Goal: Task Accomplishment & Management: Manage account settings

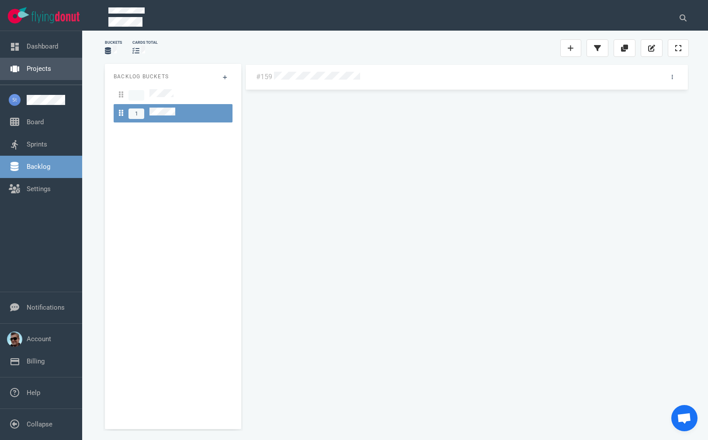
click at [42, 72] on link "Projects" at bounding box center [39, 69] width 24 height 8
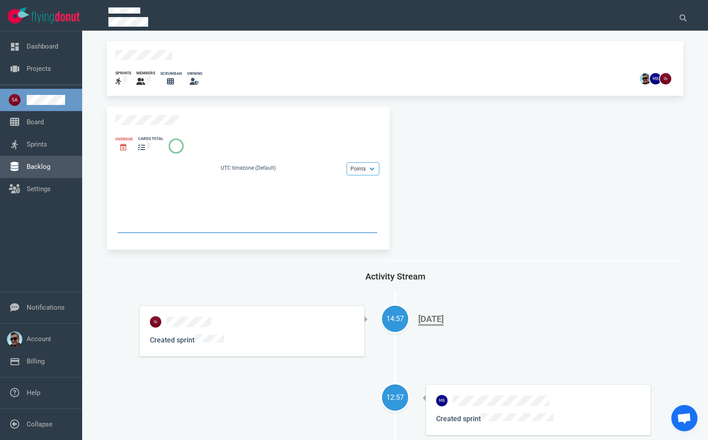
click at [38, 165] on link "Backlog" at bounding box center [39, 167] width 24 height 8
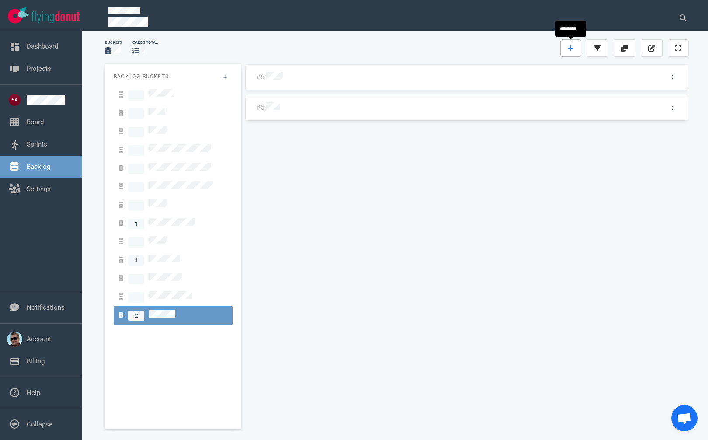
click at [568, 48] on icon at bounding box center [571, 48] width 6 height 7
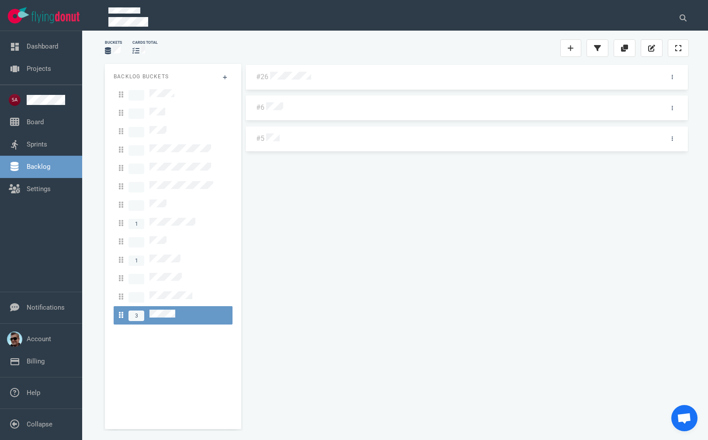
click at [275, 70] on div at bounding box center [463, 75] width 390 height 18
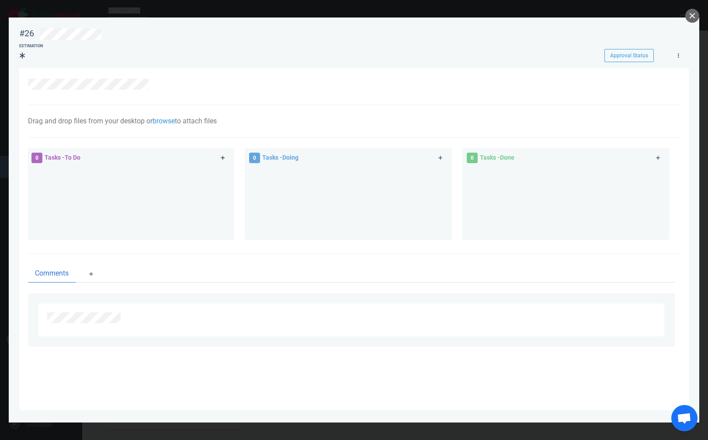
click at [223, 155] on link at bounding box center [223, 158] width 14 height 11
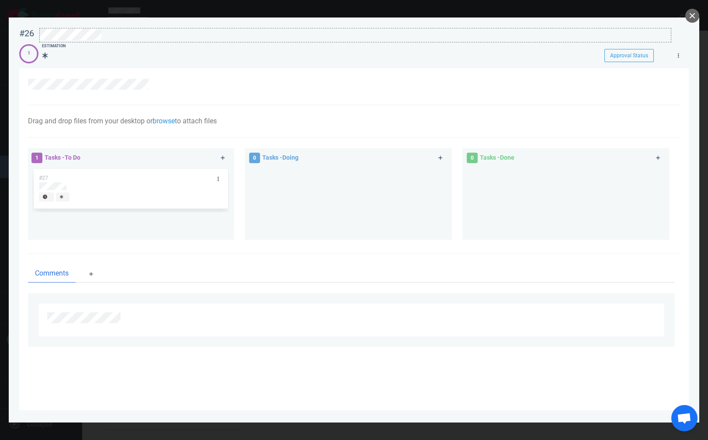
click at [121, 35] on div at bounding box center [355, 34] width 631 height 12
drag, startPoint x: 220, startPoint y: 178, endPoint x: 205, endPoint y: 191, distance: 19.3
click at [220, 178] on link at bounding box center [218, 178] width 14 height 11
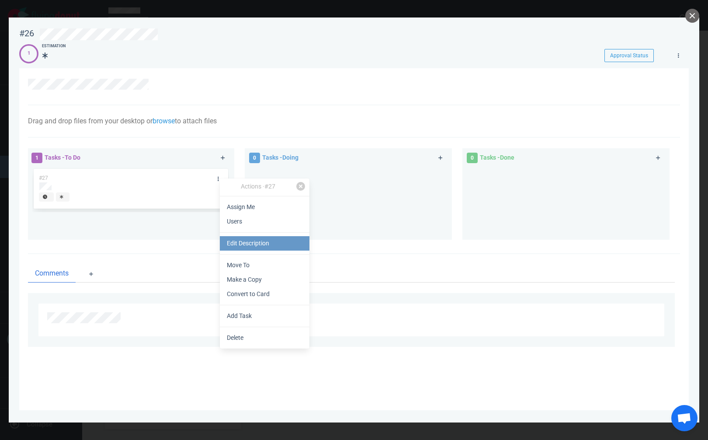
click at [247, 247] on link "Edit Description" at bounding box center [265, 243] width 90 height 14
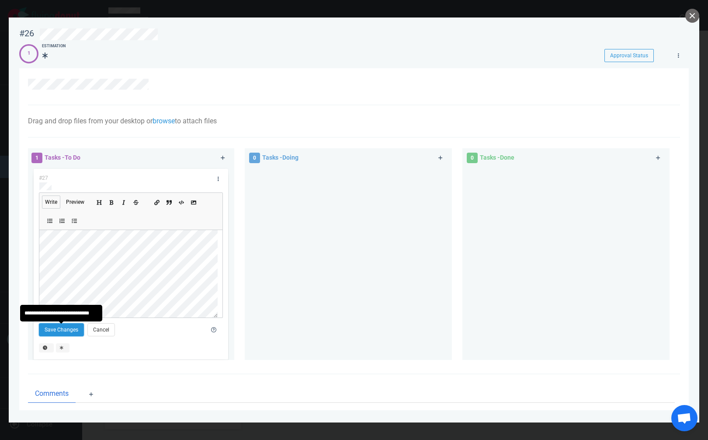
click at [75, 333] on button "Save Changes" at bounding box center [61, 329] width 45 height 13
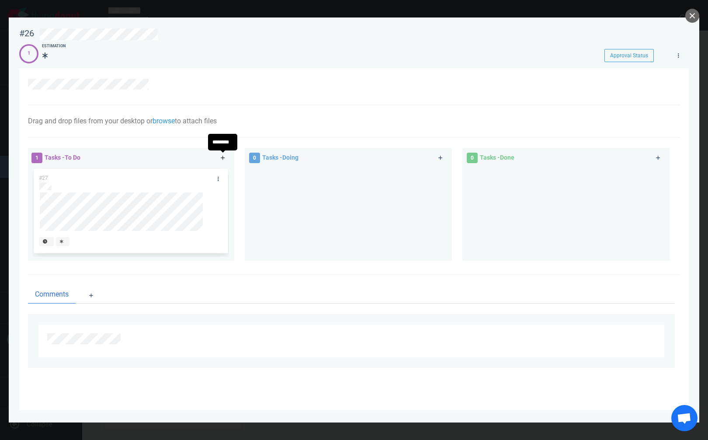
click at [222, 155] on link at bounding box center [223, 158] width 14 height 11
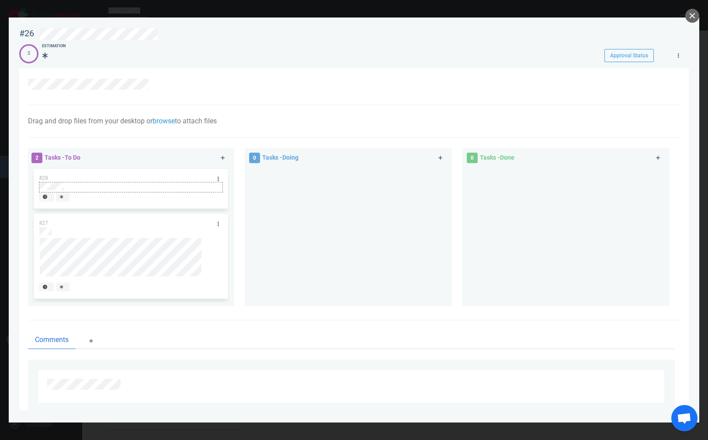
drag, startPoint x: 217, startPoint y: 178, endPoint x: 207, endPoint y: 184, distance: 11.6
click at [218, 177] on icon at bounding box center [218, 179] width 1 height 4
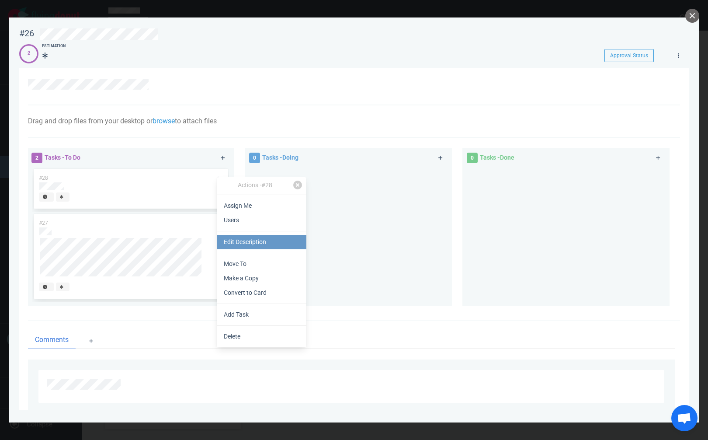
click at [240, 245] on link "Edit Description" at bounding box center [262, 242] width 90 height 14
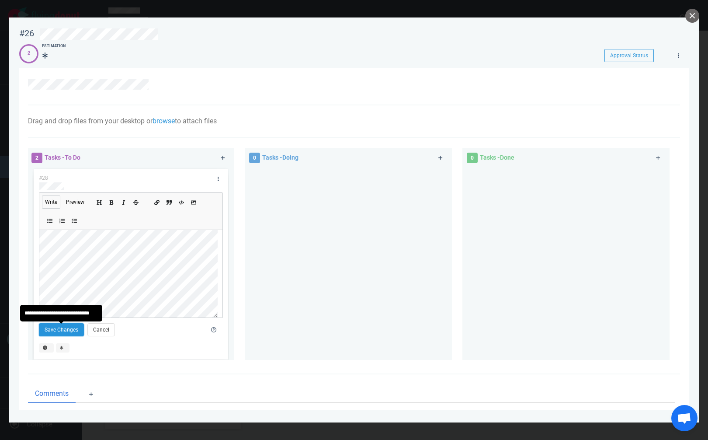
click at [68, 329] on button "Save Changes" at bounding box center [61, 329] width 45 height 13
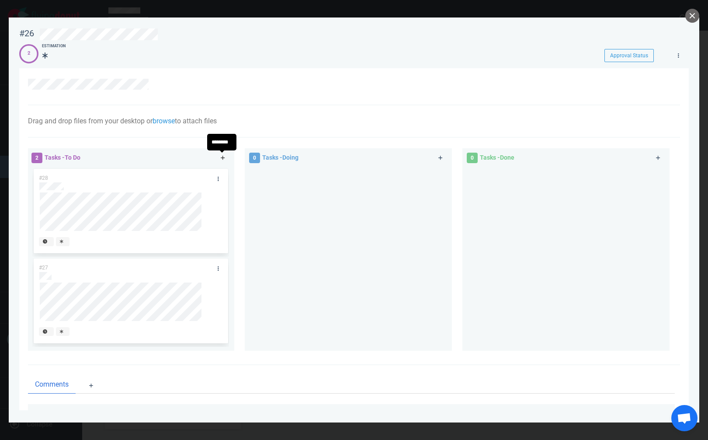
click at [221, 158] on icon at bounding box center [223, 158] width 4 height 4
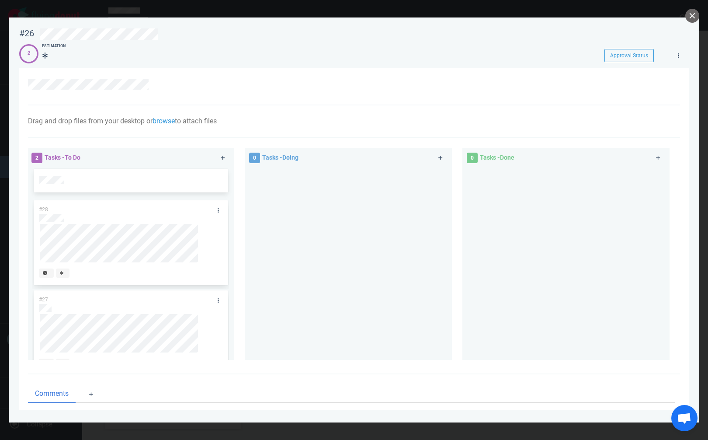
click at [300, 188] on div at bounding box center [348, 260] width 197 height 186
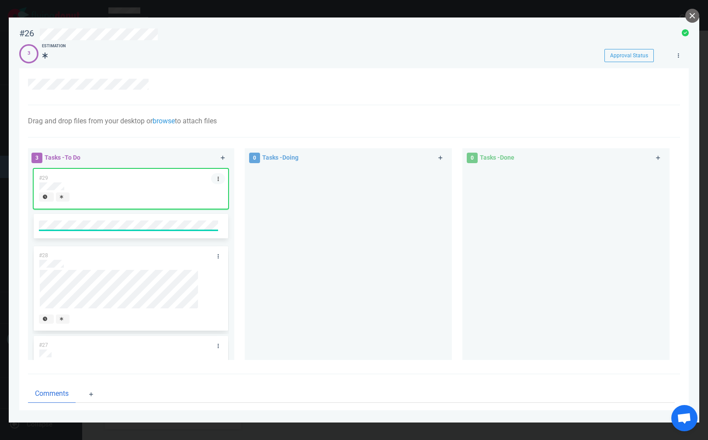
click at [216, 178] on link at bounding box center [218, 178] width 14 height 11
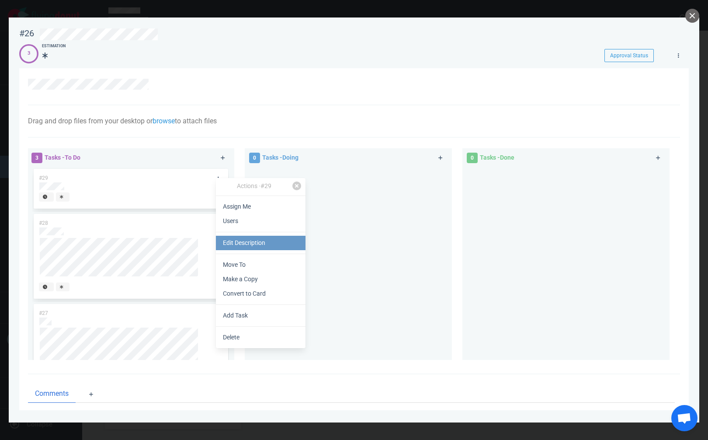
click at [245, 240] on link "Edit Description" at bounding box center [261, 243] width 90 height 14
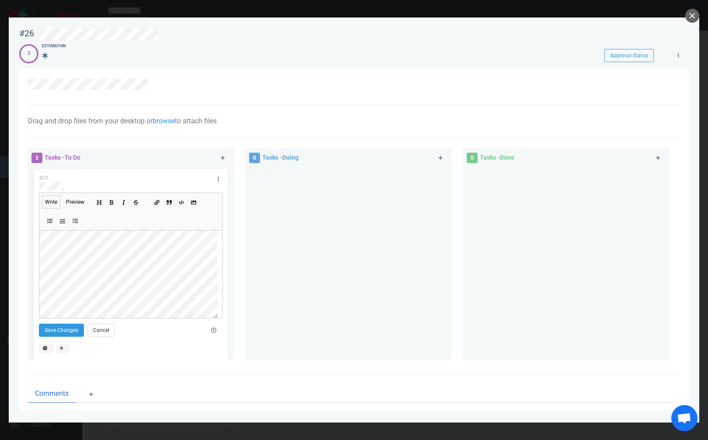
click at [61, 221] on icon "Add ordered list" at bounding box center [62, 221] width 5 height 5
click at [50, 222] on icon "Add unordered list" at bounding box center [50, 221] width 5 height 5
click at [59, 219] on button "Add ordered list" at bounding box center [63, 221] width 10 height 10
click at [52, 221] on icon "Add unordered list" at bounding box center [50, 221] width 5 height 5
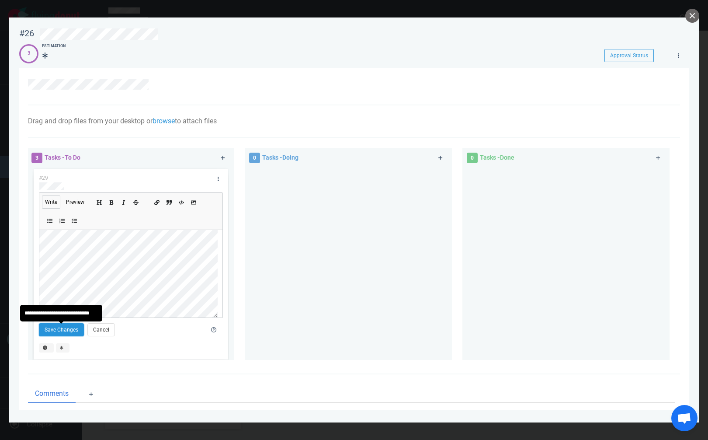
click at [69, 330] on button "Save Changes" at bounding box center [61, 329] width 45 height 13
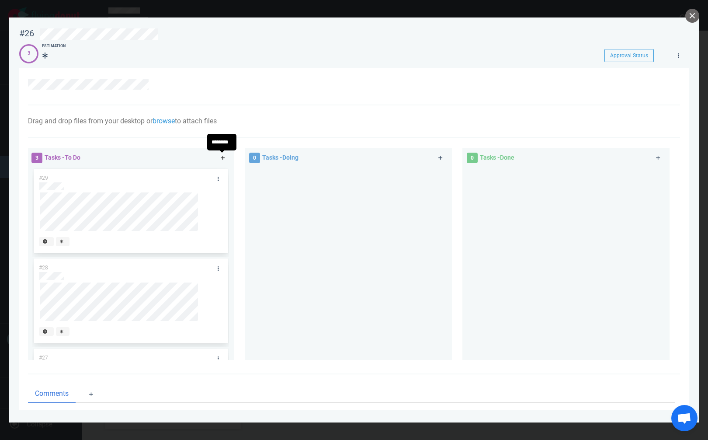
click at [221, 156] on icon at bounding box center [223, 157] width 5 height 5
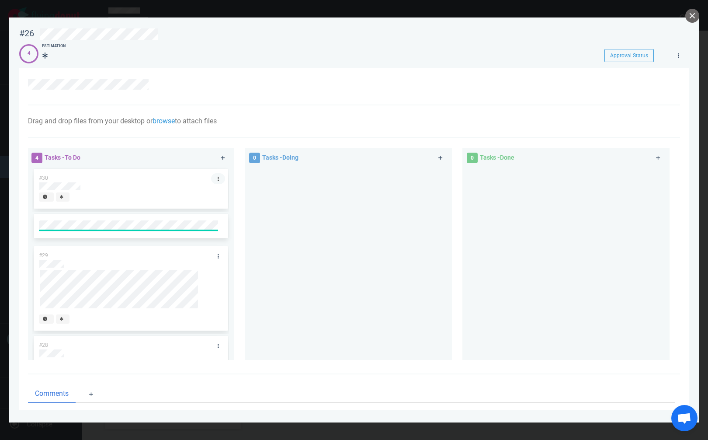
click at [216, 176] on link at bounding box center [218, 178] width 14 height 11
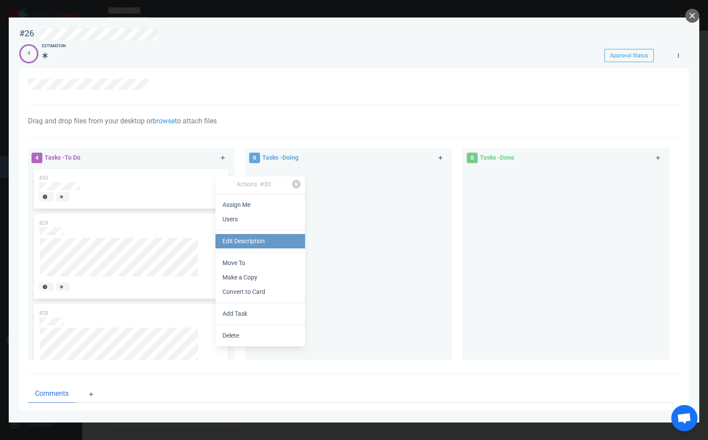
click at [244, 247] on link "Edit Description" at bounding box center [261, 241] width 90 height 14
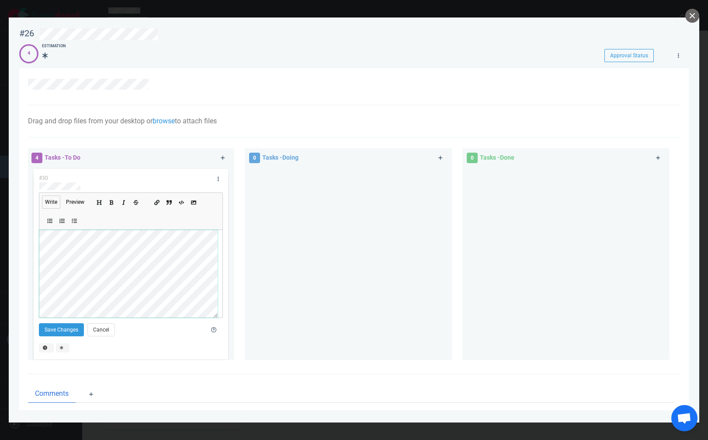
click at [31, 265] on div "#30 Write Preview Save Changes Cancel #29 #28 #27" at bounding box center [130, 263] width 207 height 193
click at [74, 221] on icon "Add checked list" at bounding box center [74, 221] width 5 height 5
click at [60, 223] on icon "Add ordered list" at bounding box center [62, 221] width 5 height 5
click at [76, 327] on button "Save Changes" at bounding box center [61, 329] width 45 height 13
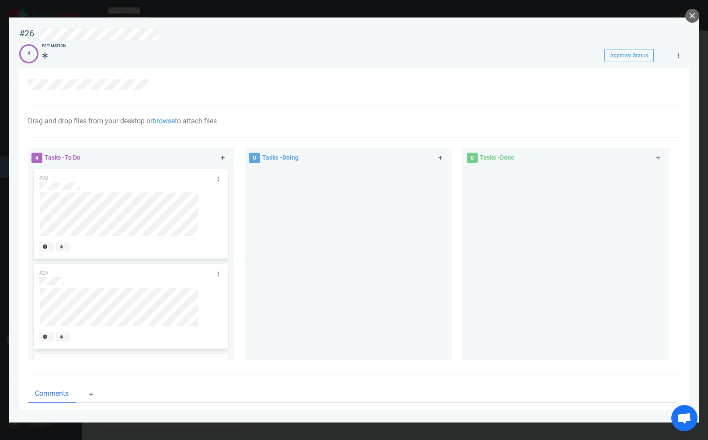
click at [223, 157] on icon at bounding box center [223, 157] width 5 height 5
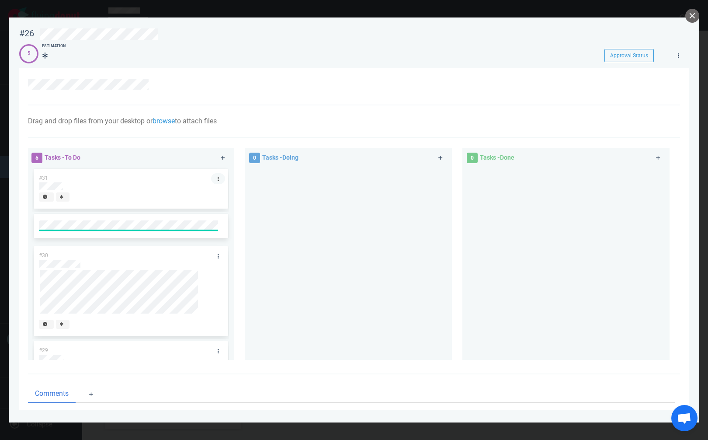
click at [215, 179] on link at bounding box center [218, 178] width 14 height 11
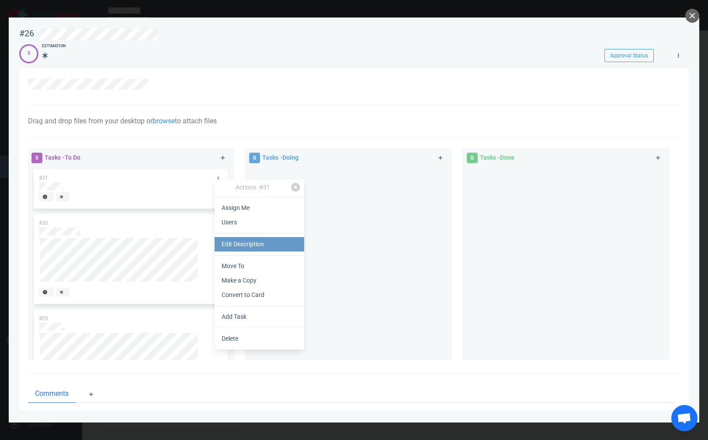
click at [257, 240] on link "Edit Description" at bounding box center [260, 244] width 90 height 14
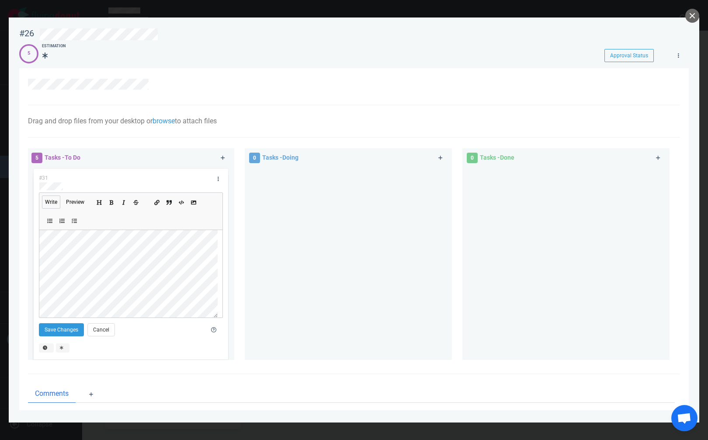
click at [34, 268] on div "#31 Write Preview Save Changes Cancel" at bounding box center [131, 264] width 194 height 191
click at [49, 221] on icon "Add unordered list" at bounding box center [50, 221] width 5 height 5
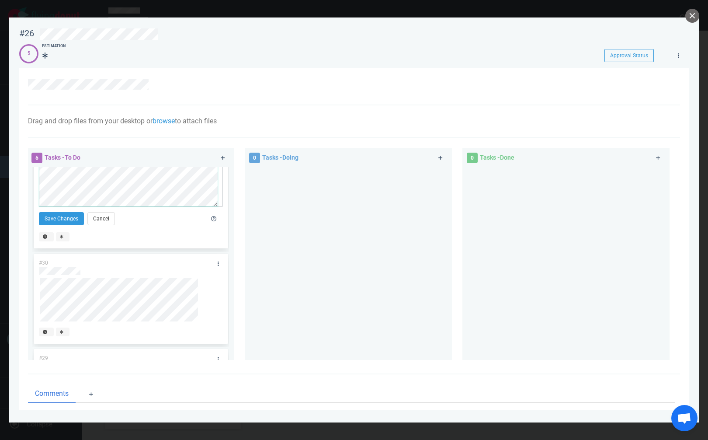
scroll to position [131, 0]
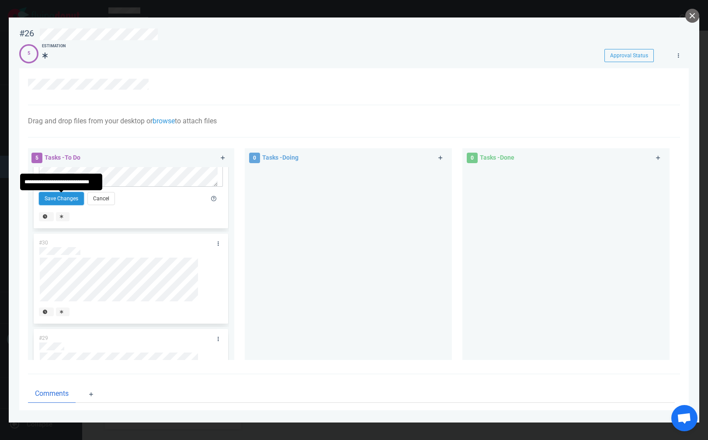
click at [63, 204] on button "Save Changes" at bounding box center [61, 198] width 45 height 13
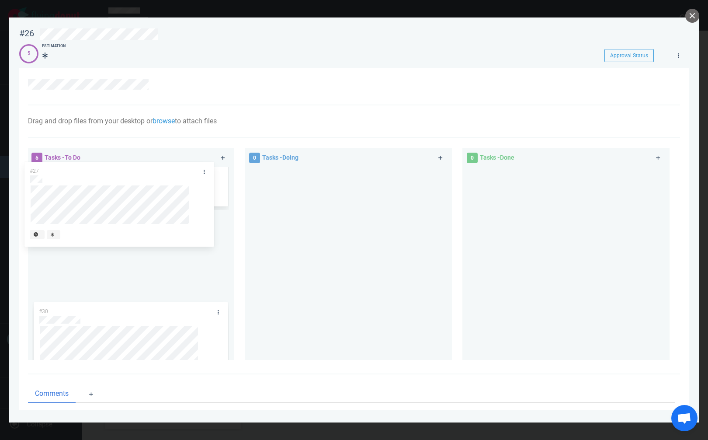
scroll to position [0, 0]
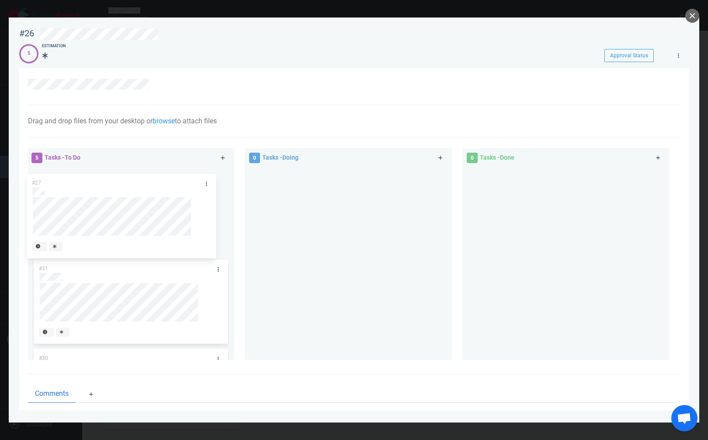
drag, startPoint x: 135, startPoint y: 282, endPoint x: 129, endPoint y: 182, distance: 99.8
click at [129, 182] on div "#31 #30 #29 #28 #27 #27" at bounding box center [130, 260] width 197 height 186
drag, startPoint x: 97, startPoint y: 281, endPoint x: 96, endPoint y: 210, distance: 70.8
click at [96, 210] on div "#27 #31 #30 #29 #28 #28" at bounding box center [130, 208] width 197 height 186
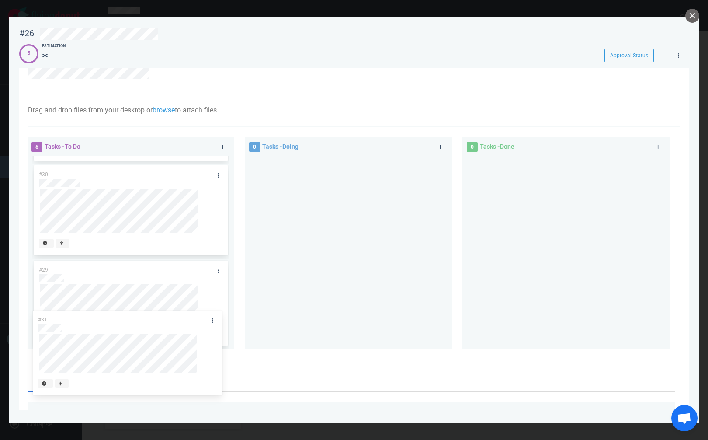
scroll to position [174, 0]
click at [70, 170] on div "#27 #28 #31 #30 #29 #31" at bounding box center [130, 77] width 197 height 186
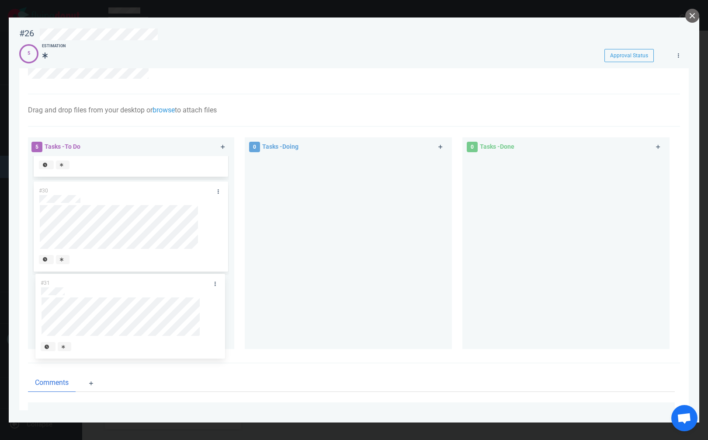
drag, startPoint x: 89, startPoint y: 174, endPoint x: 91, endPoint y: 283, distance: 108.4
click at [91, 283] on div "#27 #28 #31 #30 #29 #31" at bounding box center [130, 252] width 207 height 193
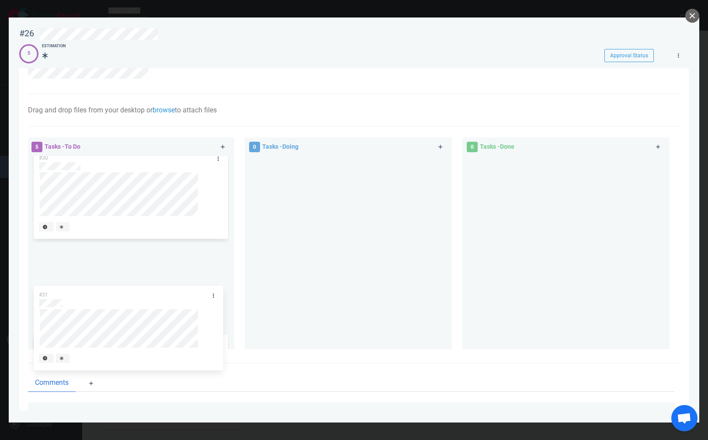
drag, startPoint x: 92, startPoint y: 175, endPoint x: 92, endPoint y: 291, distance: 115.4
click at [92, 291] on div "#27 #28 #30 #31 #29 #31" at bounding box center [130, 252] width 207 height 193
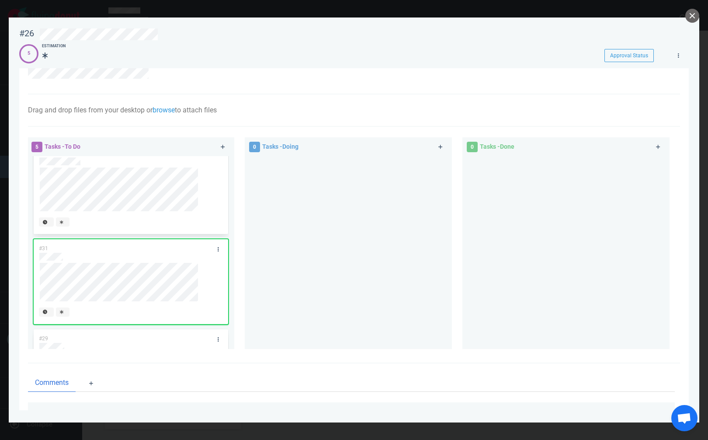
scroll to position [220, 0]
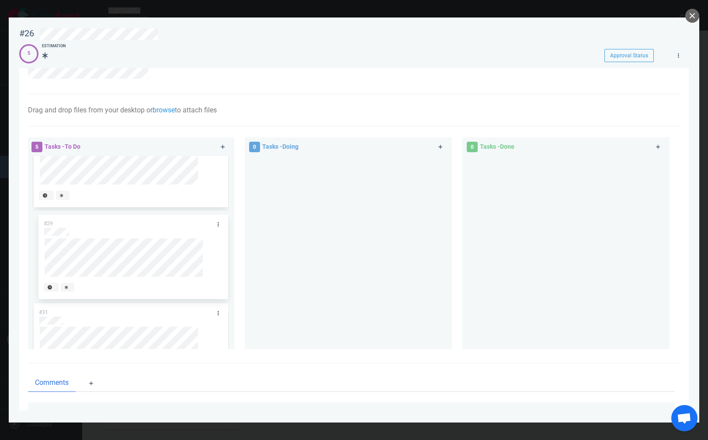
drag, startPoint x: 76, startPoint y: 316, endPoint x: 80, endPoint y: 226, distance: 90.2
click at [80, 226] on div "#27 #28 #30 #31 #29 #29" at bounding box center [130, 252] width 207 height 193
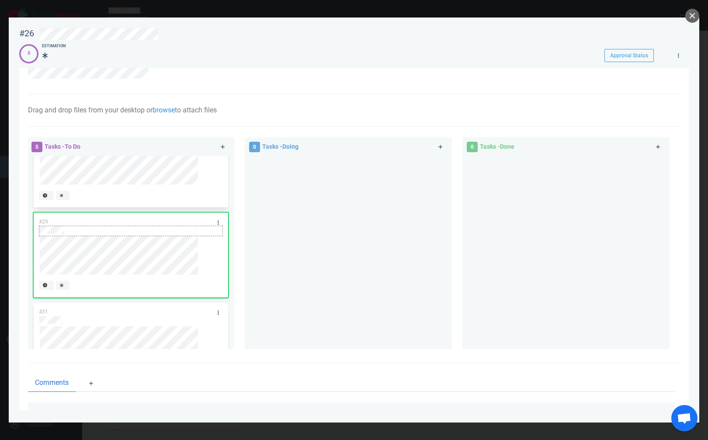
scroll to position [265, 0]
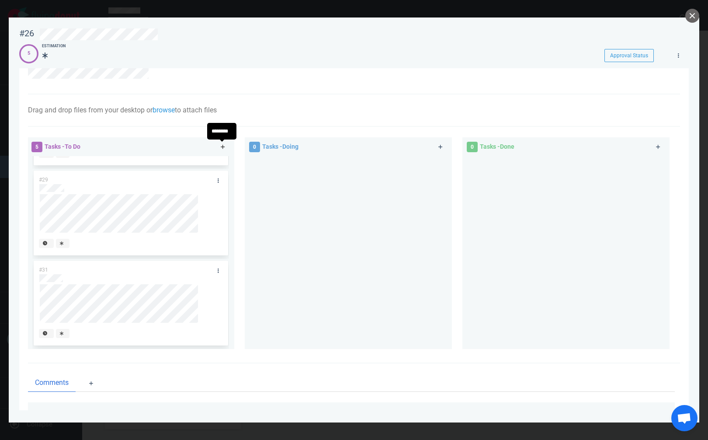
click at [221, 144] on link at bounding box center [223, 147] width 14 height 11
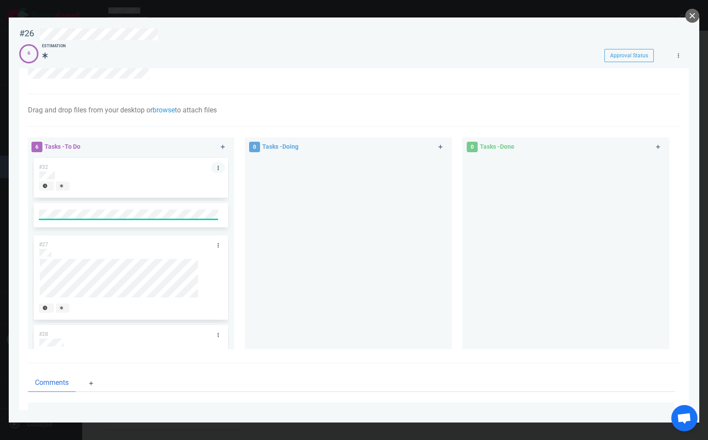
click at [218, 167] on icon at bounding box center [218, 167] width 1 height 5
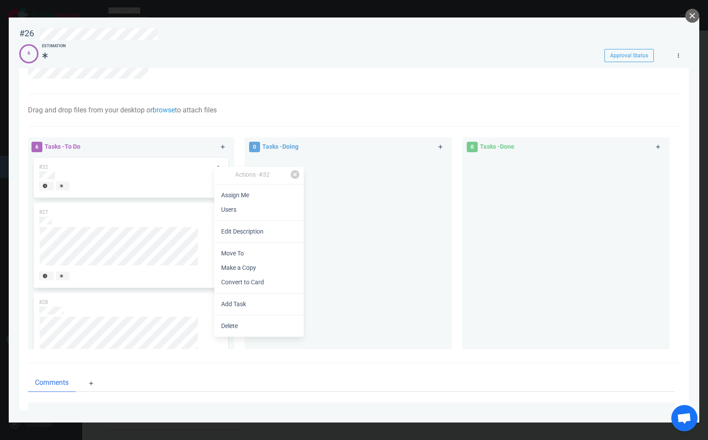
drag, startPoint x: 233, startPoint y: 237, endPoint x: 219, endPoint y: 237, distance: 14.0
click at [234, 237] on link "Edit Description" at bounding box center [259, 231] width 90 height 14
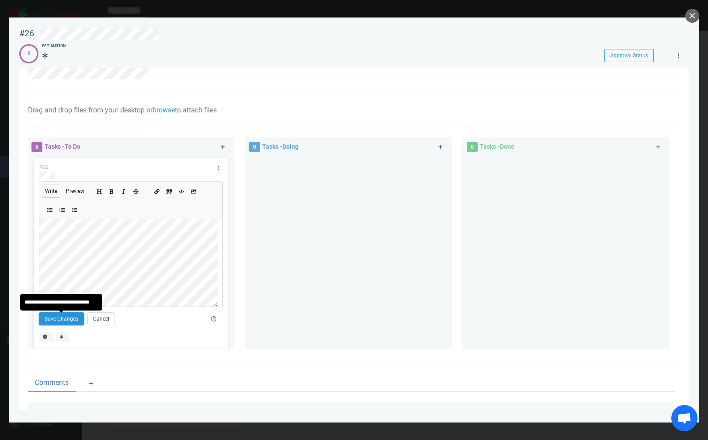
click at [71, 321] on button "Save Changes" at bounding box center [61, 318] width 45 height 13
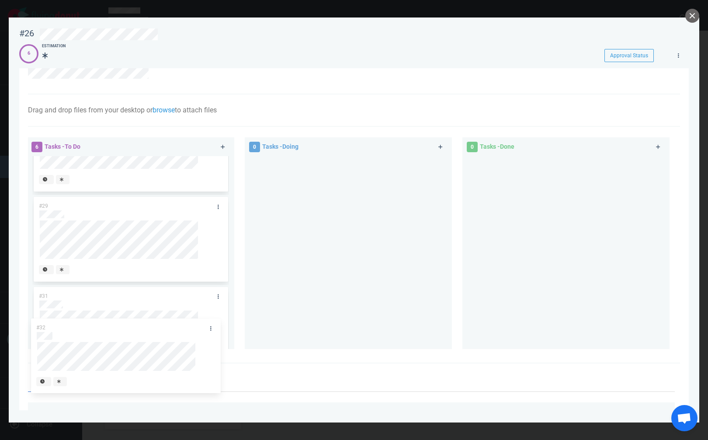
scroll to position [264, 0]
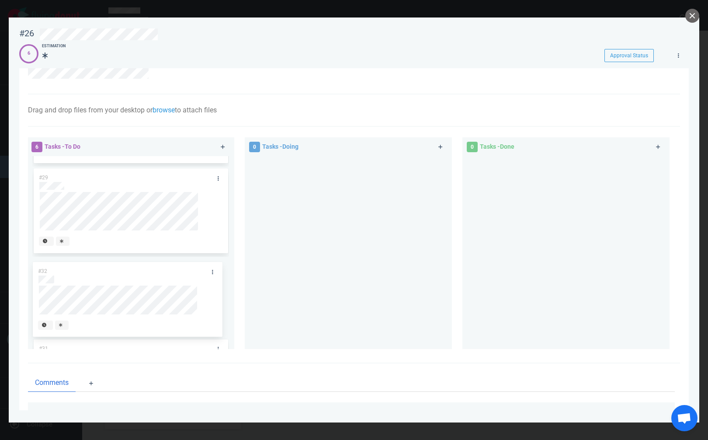
drag, startPoint x: 182, startPoint y: 167, endPoint x: 181, endPoint y: 270, distance: 103.6
click at [181, 270] on div "#32 #27 #28 #30 #29 #31 #32" at bounding box center [130, 252] width 207 height 193
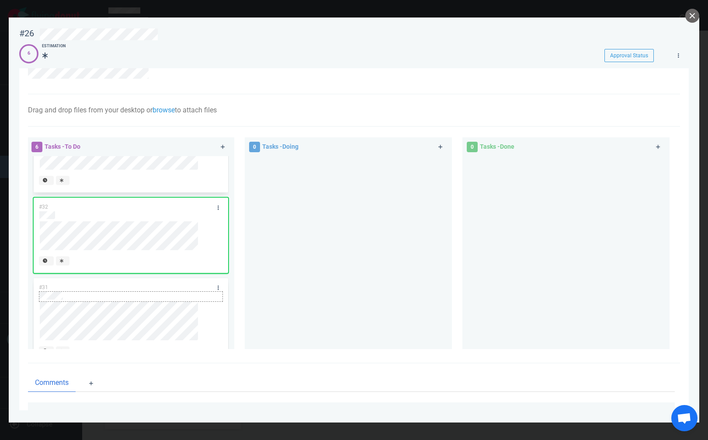
scroll to position [345, 0]
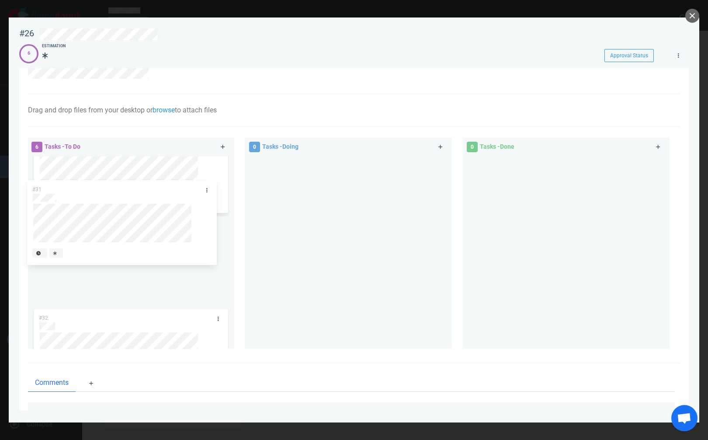
drag, startPoint x: 127, startPoint y: 272, endPoint x: 121, endPoint y: 186, distance: 86.3
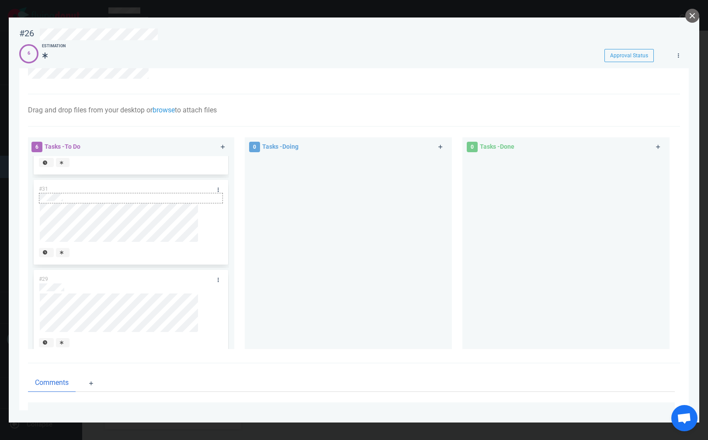
scroll to position [247, 0]
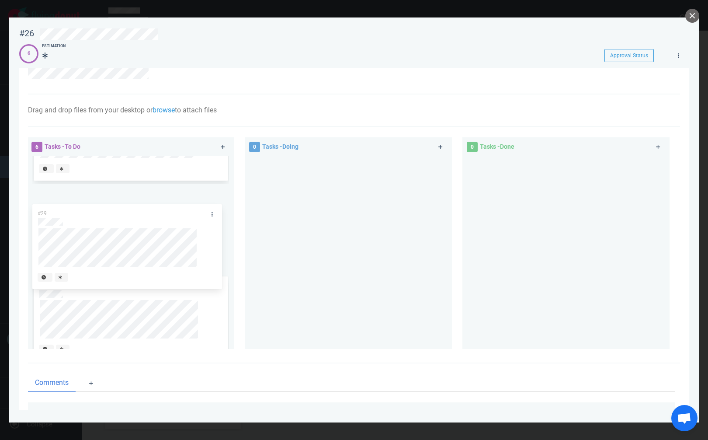
drag, startPoint x: 81, startPoint y: 287, endPoint x: 80, endPoint y: 213, distance: 73.5
click at [80, 213] on div "#27 #28 #30 #31 #29 #32 #29" at bounding box center [130, 252] width 207 height 193
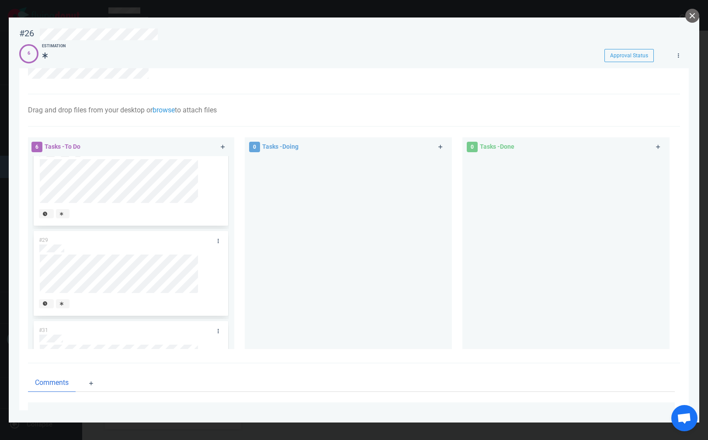
scroll to position [170, 0]
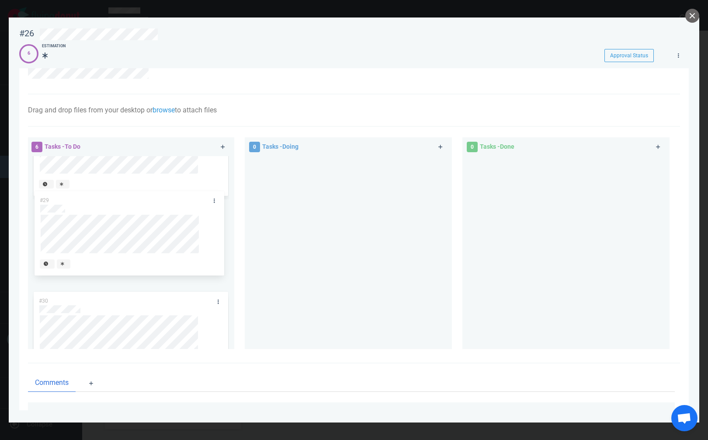
drag, startPoint x: 96, startPoint y: 264, endPoint x: 97, endPoint y: 191, distance: 73.5
click at [97, 191] on div "#27 #28 #30 #29 #31 #32 #29" at bounding box center [130, 113] width 197 height 186
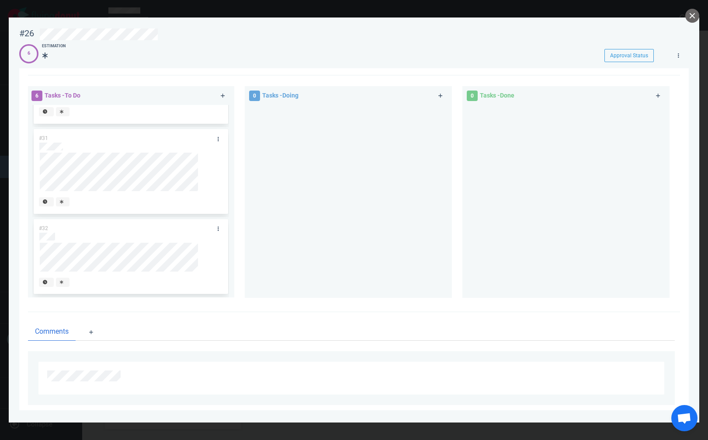
scroll to position [76, 0]
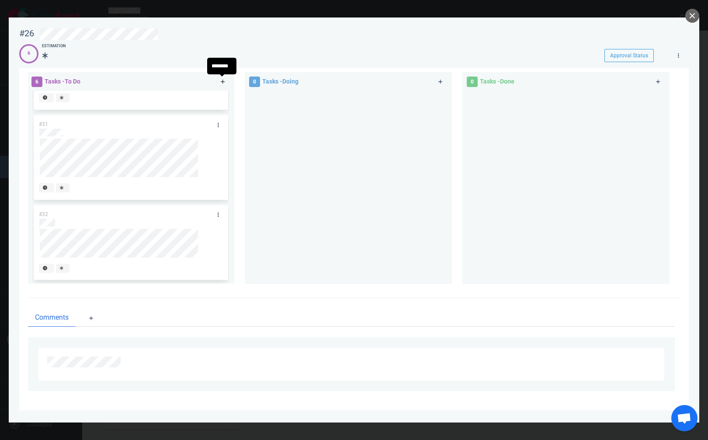
click at [221, 81] on icon at bounding box center [223, 82] width 4 height 4
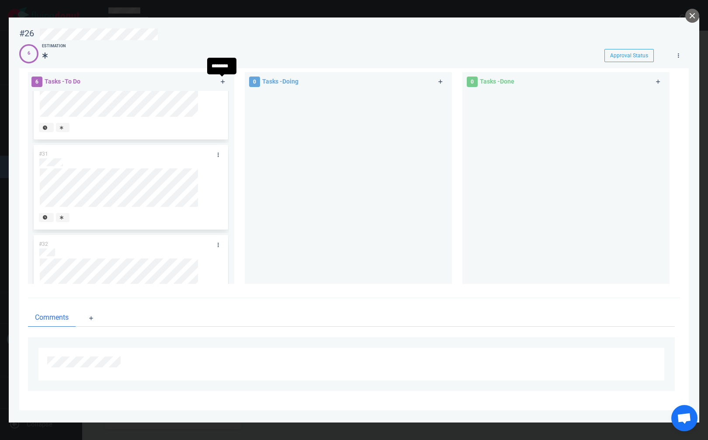
scroll to position [0, 0]
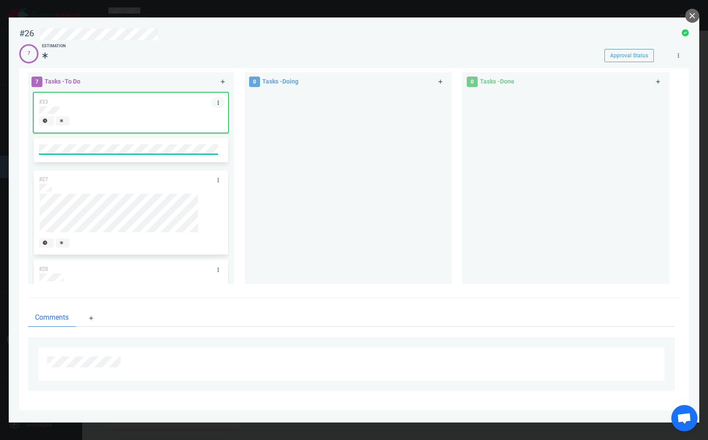
click at [213, 99] on link at bounding box center [218, 102] width 14 height 11
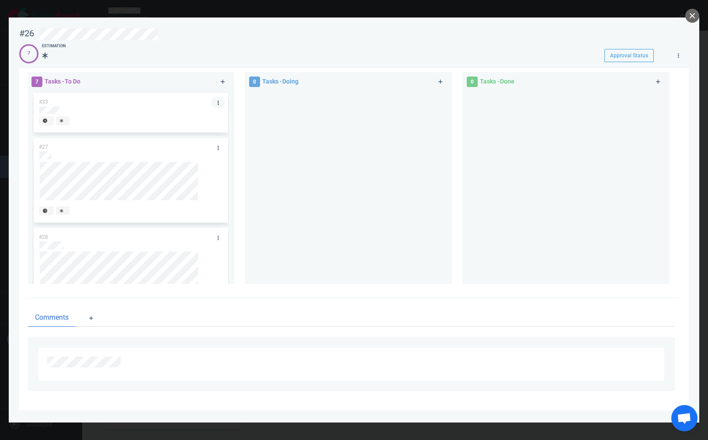
click at [218, 103] on icon at bounding box center [218, 102] width 1 height 5
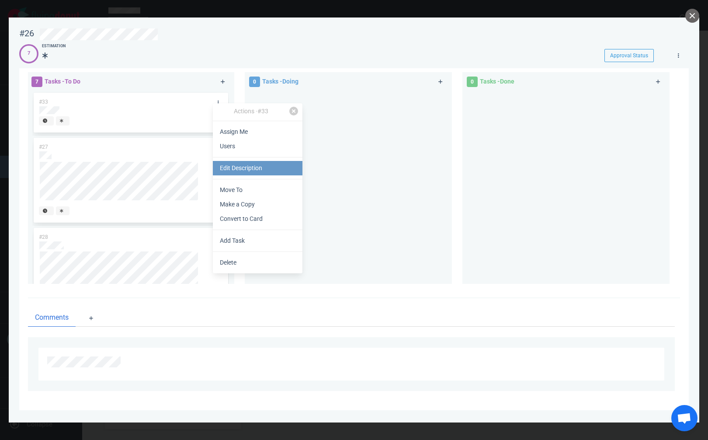
click at [268, 164] on link "Edit Description" at bounding box center [258, 168] width 90 height 14
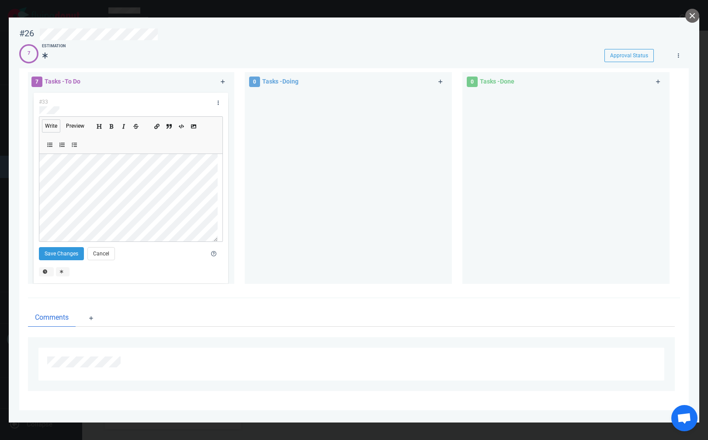
click at [3, 148] on div "#26 Approval Status 7 Estimation Approval Status Drag and drop files from your …" at bounding box center [354, 220] width 708 height 440
click at [39, 202] on div "Write Preview" at bounding box center [131, 178] width 184 height 125
click at [33, 165] on div "#33 Write Preview Save Changes Cancel" at bounding box center [130, 189] width 197 height 196
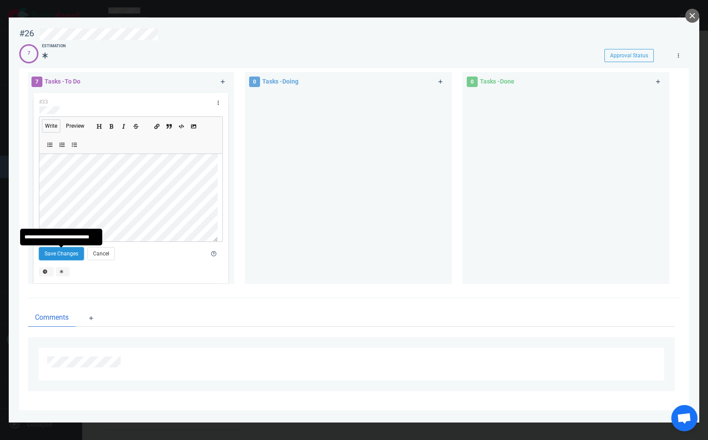
click at [57, 255] on button "Save Changes" at bounding box center [61, 253] width 45 height 13
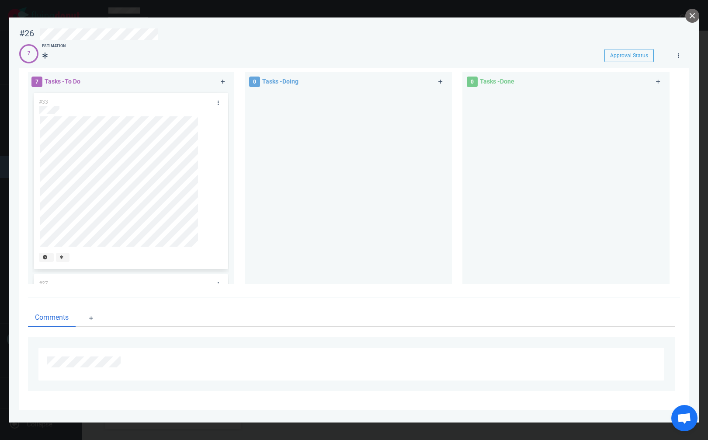
click at [239, 182] on div "7 Tasks - To Do #33 #27 #28 #29 #30 #31 #32" at bounding box center [136, 179] width 218 height 225
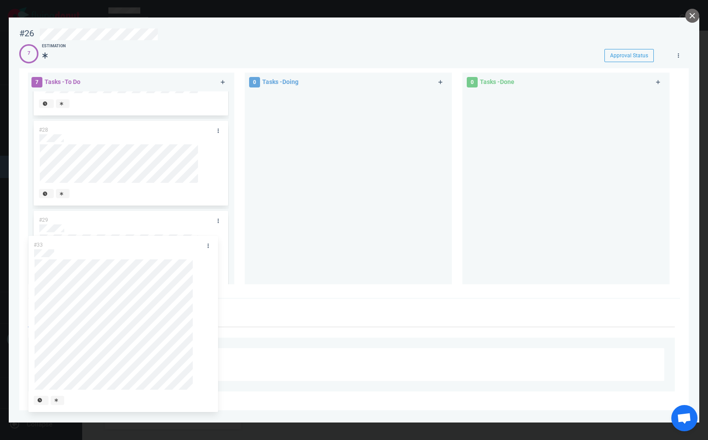
scroll to position [63, 0]
drag, startPoint x: 142, startPoint y: 101, endPoint x: 139, endPoint y: 222, distance: 120.7
click at [139, 214] on div "#33 #27 #28 #29 #30 #31 #32 #33" at bounding box center [130, 121] width 197 height 186
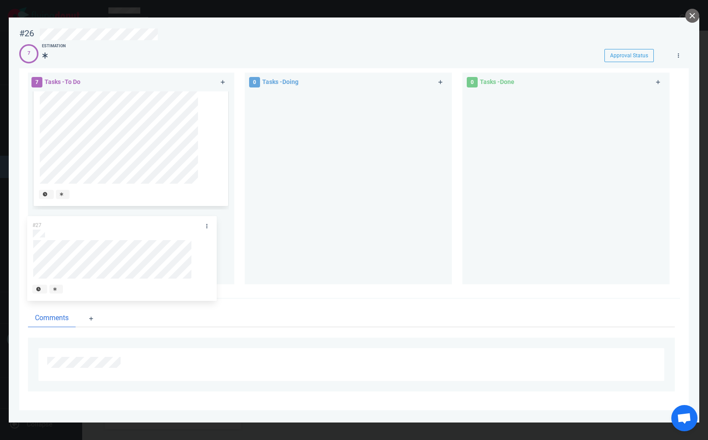
drag, startPoint x: 121, startPoint y: 226, endPoint x: 115, endPoint y: 230, distance: 7.3
click at [115, 231] on div "#33 #27 #28 #29 #30 #31 #32 #27" at bounding box center [130, 187] width 207 height 193
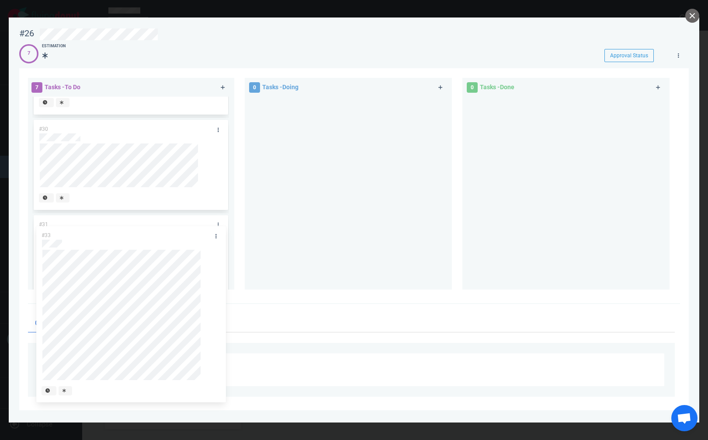
scroll to position [250, 0]
drag, startPoint x: 129, startPoint y: 101, endPoint x: 132, endPoint y: 202, distance: 101.5
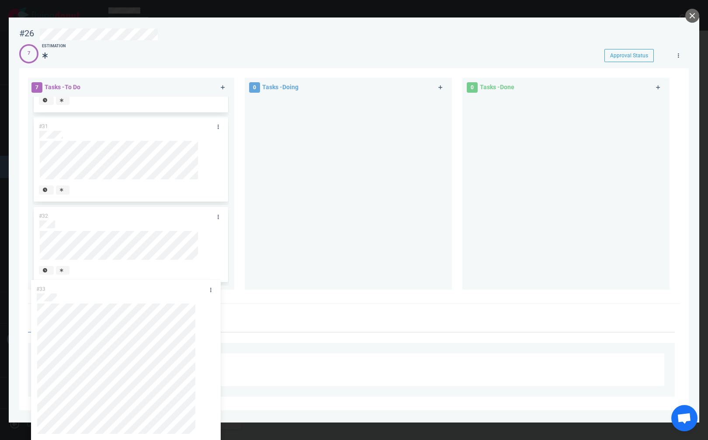
scroll to position [356, 0]
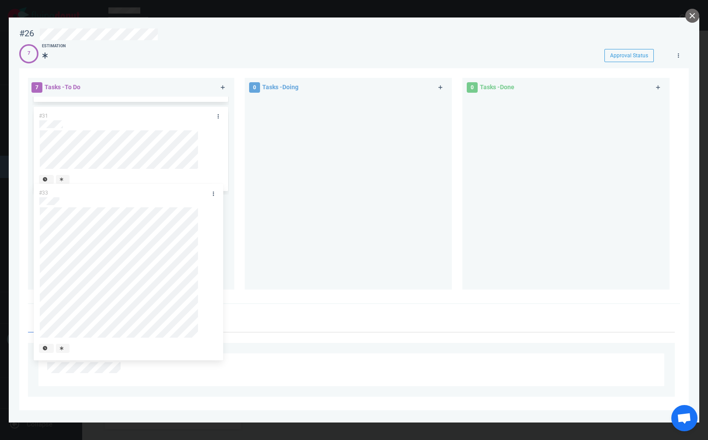
drag, startPoint x: 93, startPoint y: 176, endPoint x: 93, endPoint y: 188, distance: 11.8
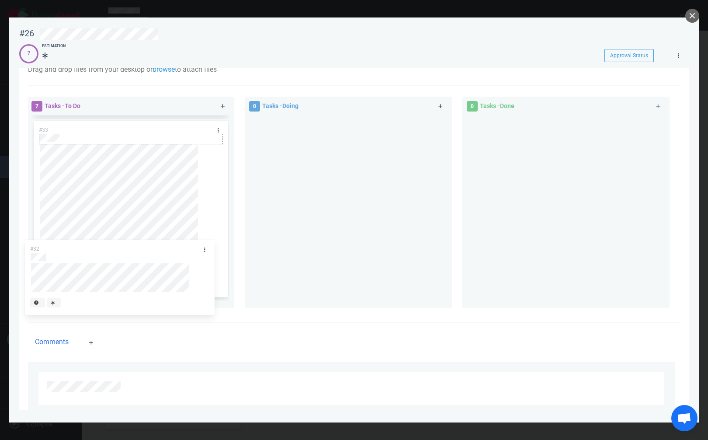
scroll to position [453, 0]
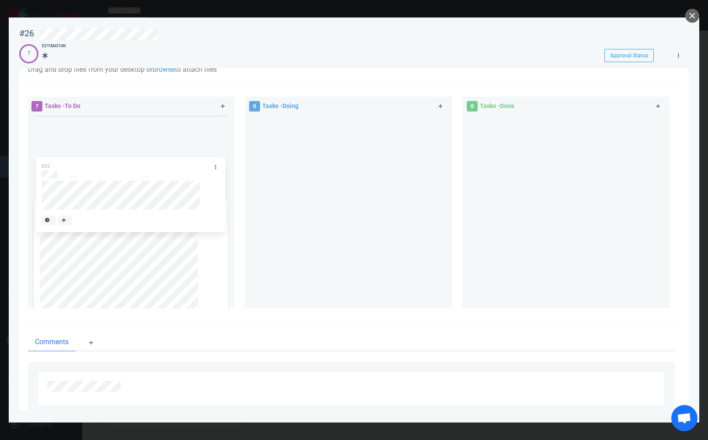
drag, startPoint x: 87, startPoint y: 217, endPoint x: 91, endPoint y: 161, distance: 56.5
click at [90, 161] on div "#27 #28 #29 #30 #31 #33 #32 #32" at bounding box center [130, 211] width 207 height 193
click at [160, 29] on div at bounding box center [355, 34] width 631 height 12
drag, startPoint x: 694, startPoint y: 17, endPoint x: 679, endPoint y: 11, distance: 16.2
click at [679, 11] on div "#26 Approval Status 7 Estimation Approval Status Drag and drop files from your …" at bounding box center [354, 220] width 708 height 440
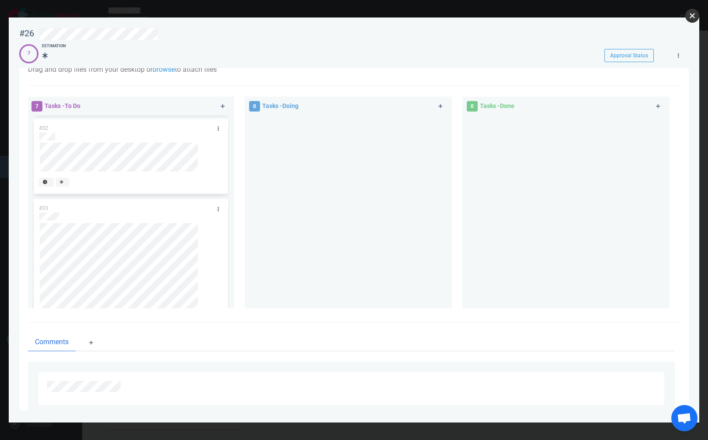
click at [696, 16] on button "close" at bounding box center [693, 16] width 14 height 14
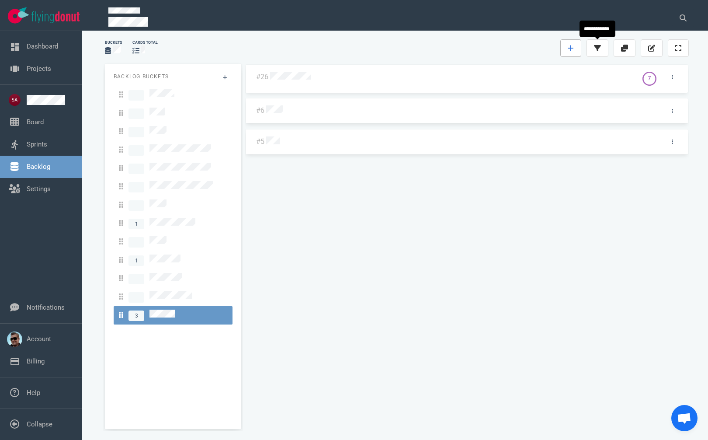
click at [573, 45] on icon at bounding box center [571, 48] width 6 height 7
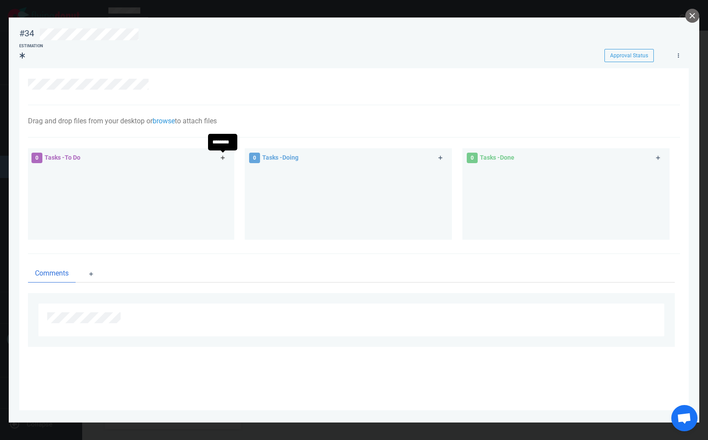
click at [223, 156] on icon at bounding box center [223, 158] width 4 height 4
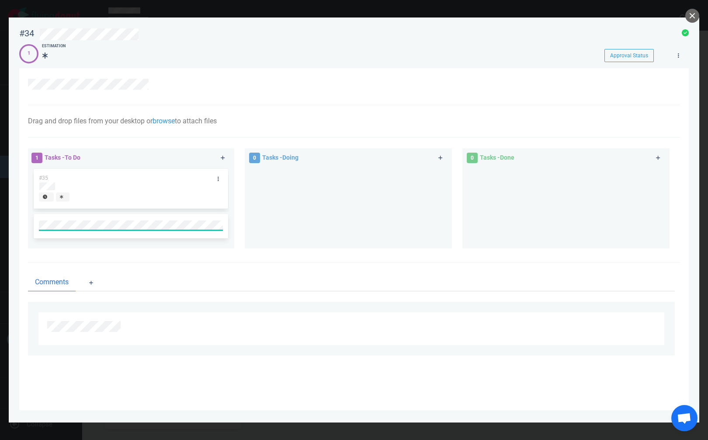
click at [219, 180] on div "#35" at bounding box center [130, 204] width 197 height 74
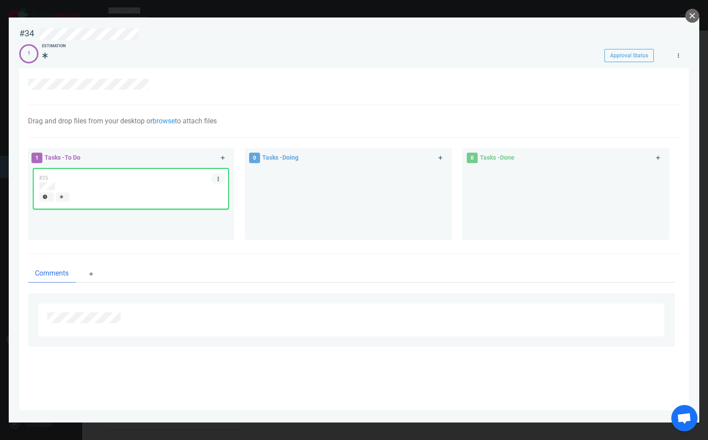
click at [219, 176] on link at bounding box center [218, 178] width 14 height 11
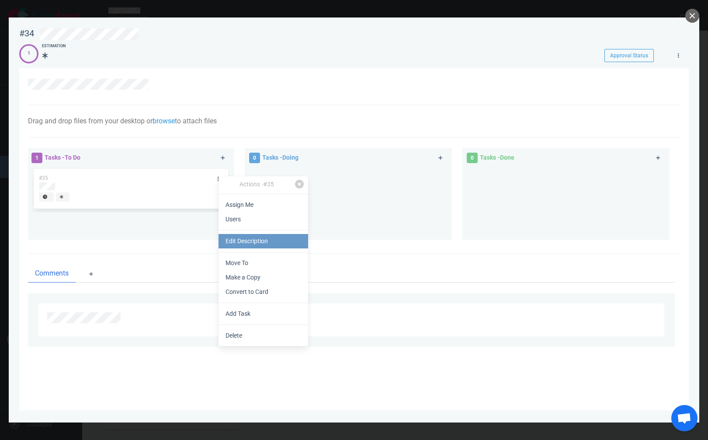
click at [248, 241] on link "Edit Description" at bounding box center [264, 241] width 90 height 14
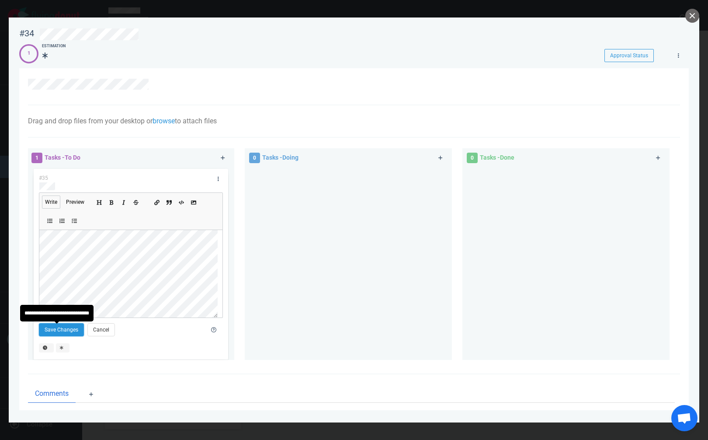
click at [56, 329] on button "Save Changes" at bounding box center [61, 329] width 45 height 13
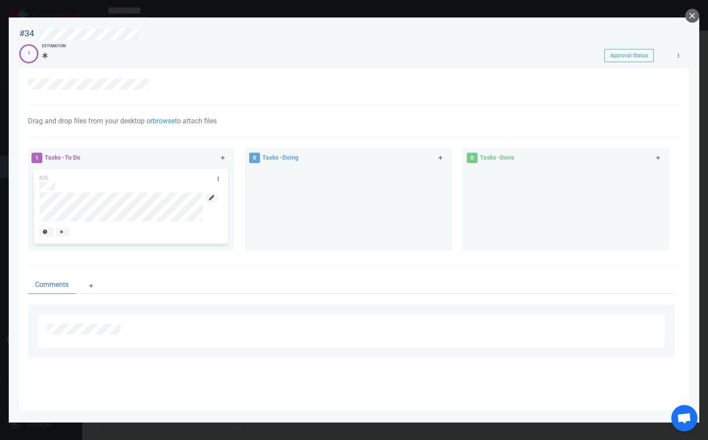
click at [212, 199] on icon at bounding box center [211, 197] width 5 height 5
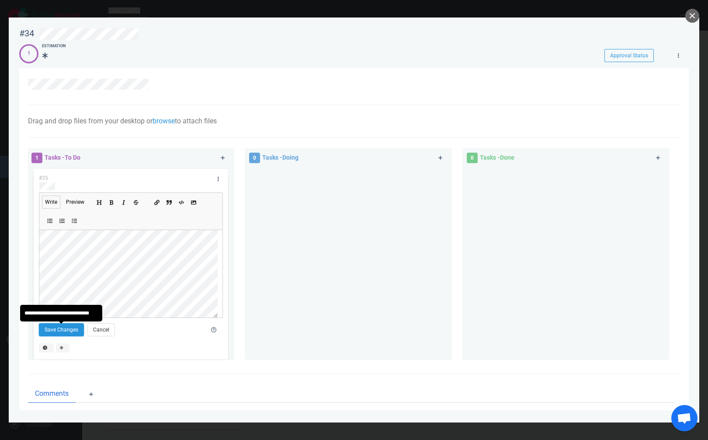
click at [60, 331] on button "Save Changes" at bounding box center [61, 329] width 45 height 13
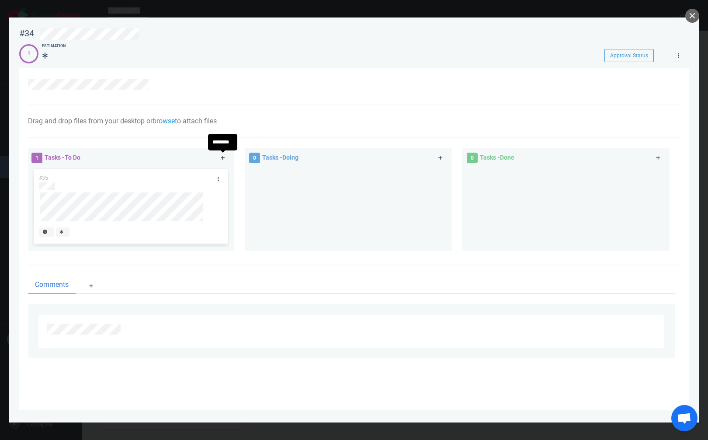
click at [221, 157] on icon at bounding box center [223, 157] width 5 height 5
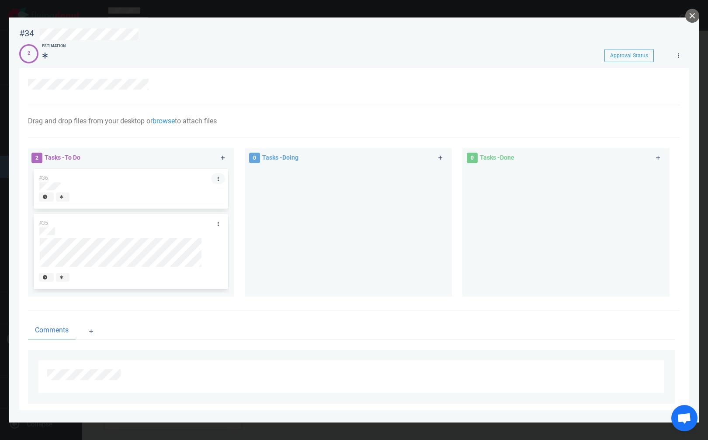
click at [218, 178] on link at bounding box center [218, 178] width 14 height 11
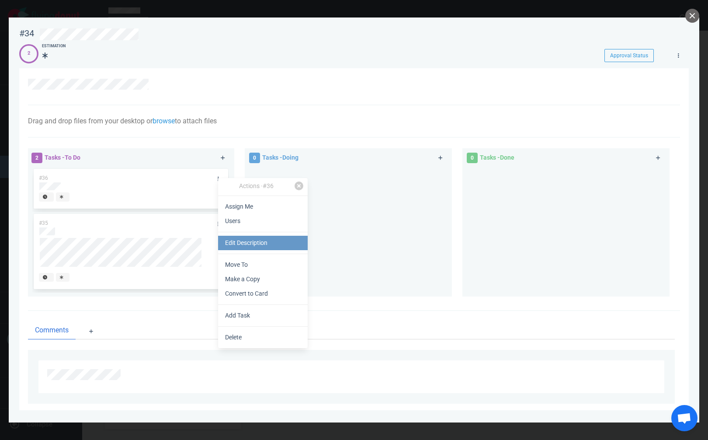
click at [258, 244] on link "Edit Description" at bounding box center [263, 243] width 90 height 14
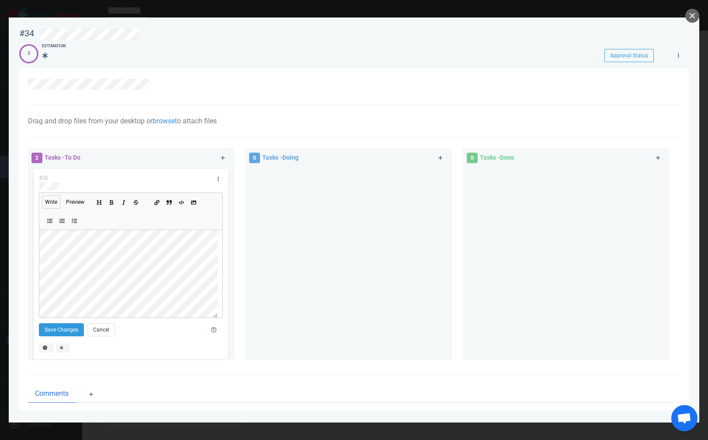
click at [2, 233] on div "#34 Approval Status 2 Estimation Approval Status Drag and drop files from your …" at bounding box center [354, 220] width 708 height 440
click at [69, 333] on button "Save Changes" at bounding box center [61, 329] width 45 height 13
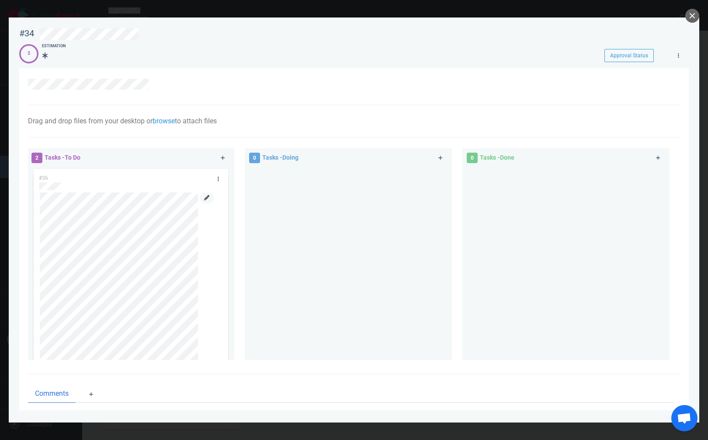
click at [206, 201] on link at bounding box center [207, 197] width 14 height 11
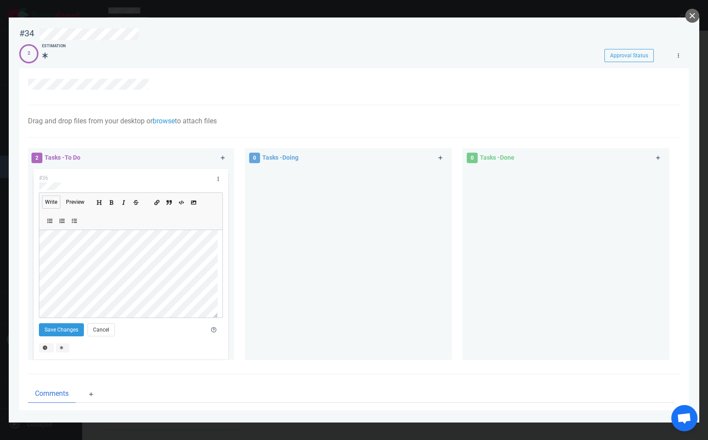
scroll to position [131, 0]
click at [54, 327] on button "Save Changes" at bounding box center [61, 329] width 45 height 13
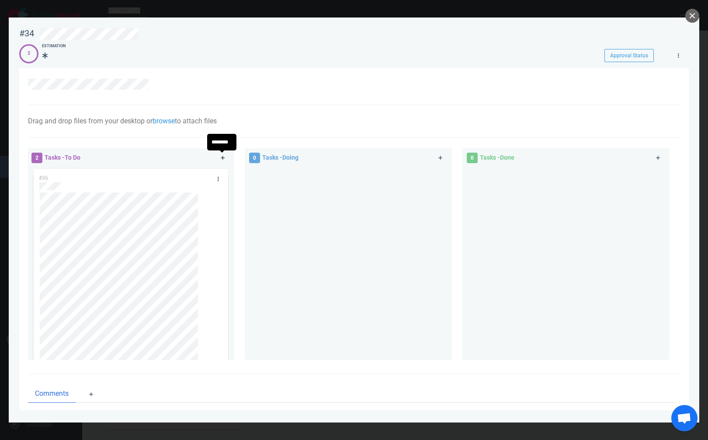
click at [222, 158] on icon at bounding box center [223, 158] width 4 height 4
click at [212, 178] on div "#37 #36 #35 #37" at bounding box center [130, 260] width 197 height 186
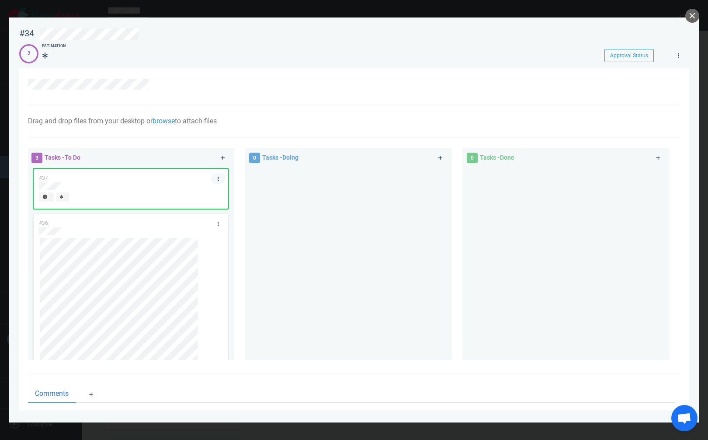
click at [218, 177] on icon at bounding box center [218, 179] width 1 height 4
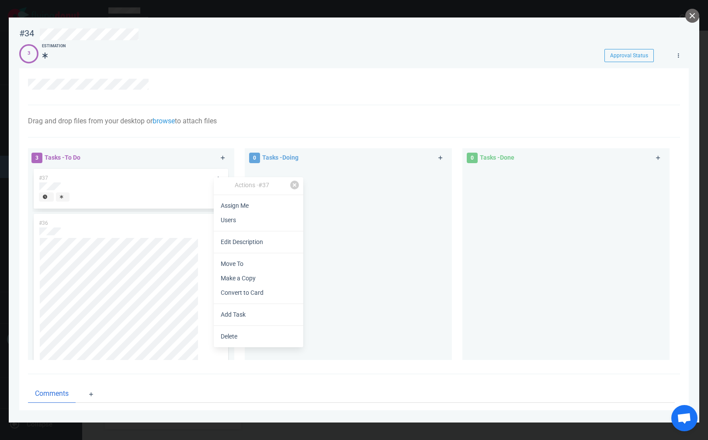
click at [239, 243] on link "Edit Description" at bounding box center [259, 242] width 90 height 14
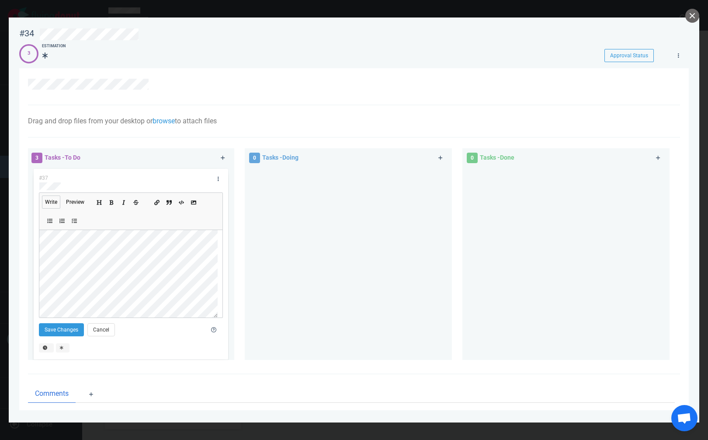
scroll to position [0, 0]
click at [15, 235] on section "#34 Approval Status 3 Estimation Approval Status Drag and drop files from your …" at bounding box center [354, 216] width 691 height 398
click at [69, 331] on button "Save Changes" at bounding box center [61, 329] width 45 height 13
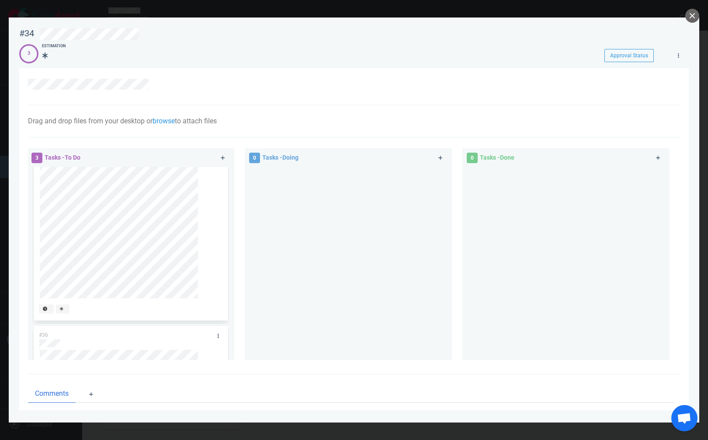
scroll to position [0, 0]
click at [65, 188] on div at bounding box center [130, 186] width 183 height 8
click at [291, 280] on div at bounding box center [348, 260] width 197 height 186
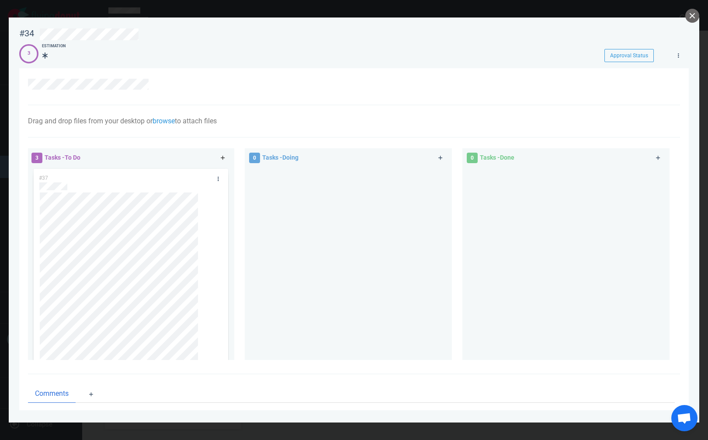
click at [222, 157] on icon at bounding box center [223, 157] width 5 height 5
click at [212, 179] on link at bounding box center [218, 178] width 14 height 11
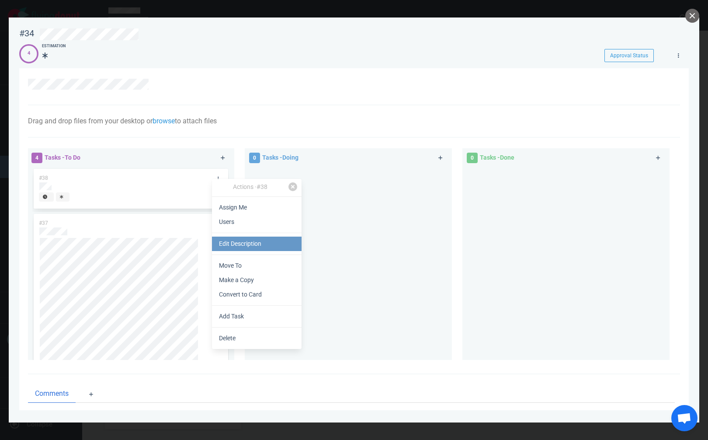
click at [238, 242] on link "Edit Description" at bounding box center [257, 244] width 90 height 14
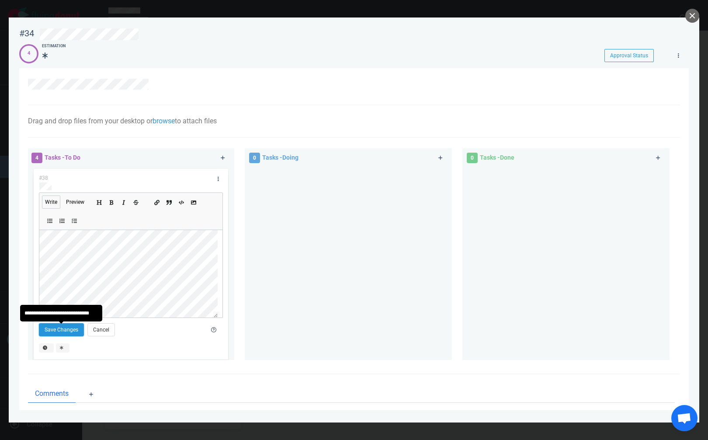
click at [64, 329] on button "Save Changes" at bounding box center [61, 329] width 45 height 13
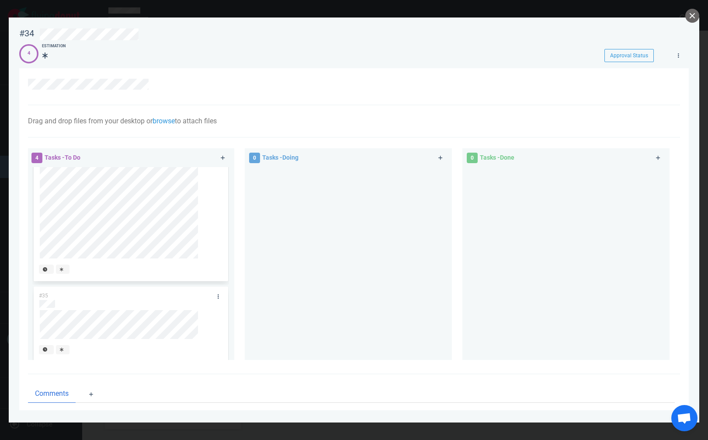
scroll to position [469, 0]
click at [129, 38] on div "#34 Approval Status 4 Estimation Approval Status" at bounding box center [354, 42] width 670 height 38
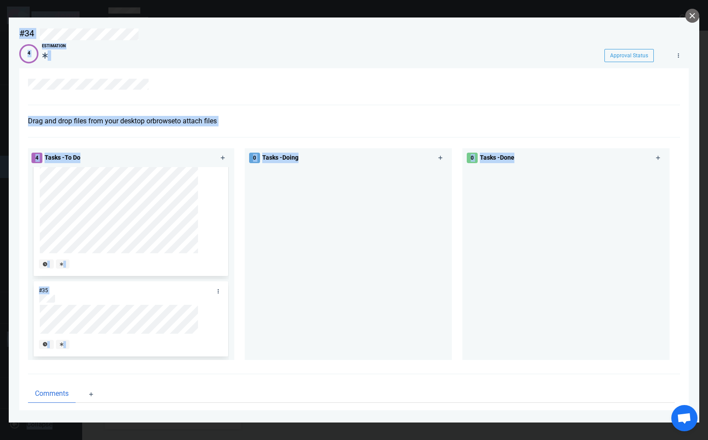
copy body "Open Menu Close Menu Open Menu Filter Backlog Assignees Add users to filter by …"
click at [161, 31] on div at bounding box center [355, 34] width 631 height 12
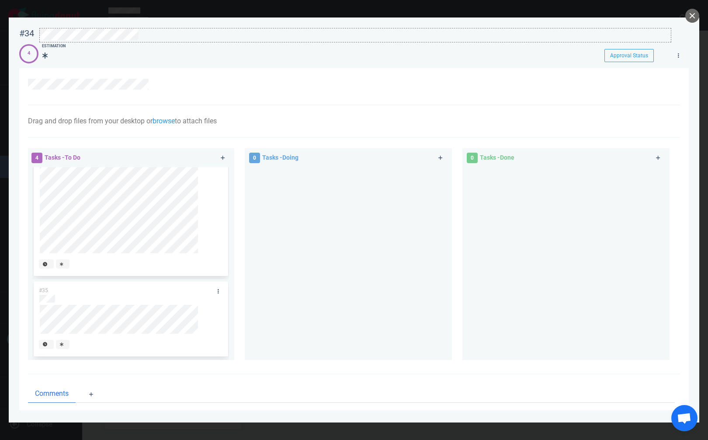
click at [161, 31] on div at bounding box center [355, 34] width 631 height 12
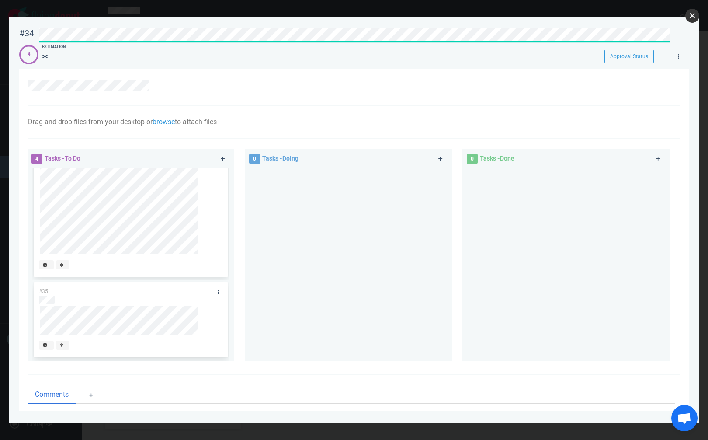
click at [689, 16] on button "close" at bounding box center [693, 16] width 14 height 14
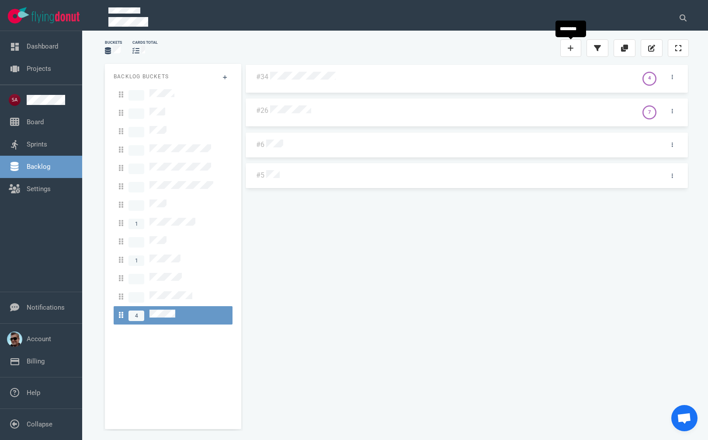
drag, startPoint x: 571, startPoint y: 49, endPoint x: 557, endPoint y: 53, distance: 14.8
click at [571, 49] on icon at bounding box center [571, 48] width 6 height 7
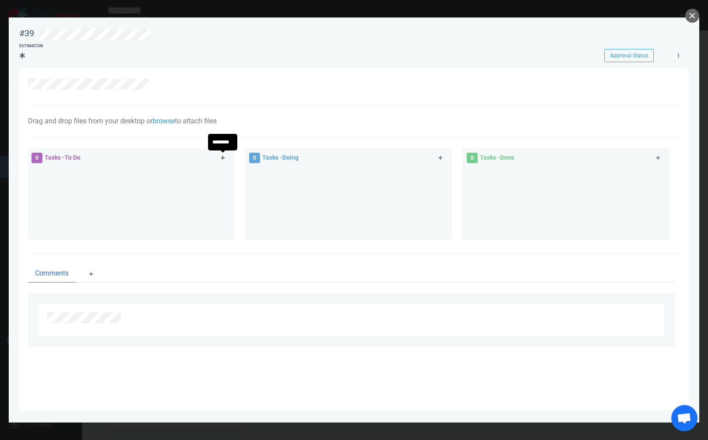
click at [222, 160] on icon at bounding box center [223, 157] width 5 height 5
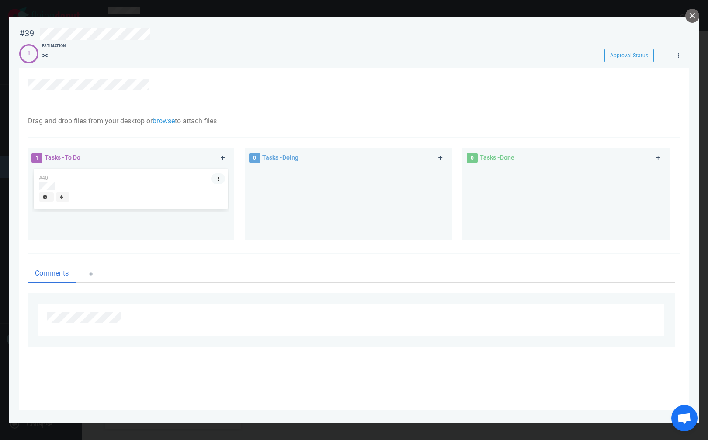
click at [219, 178] on icon at bounding box center [218, 178] width 1 height 5
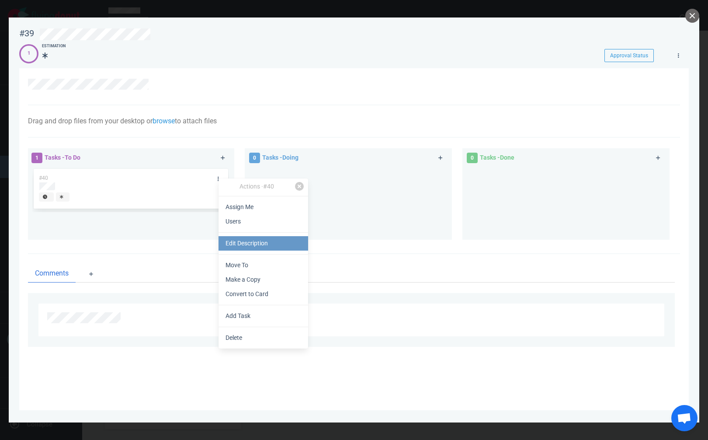
click at [240, 243] on link "Edit Description" at bounding box center [264, 243] width 90 height 14
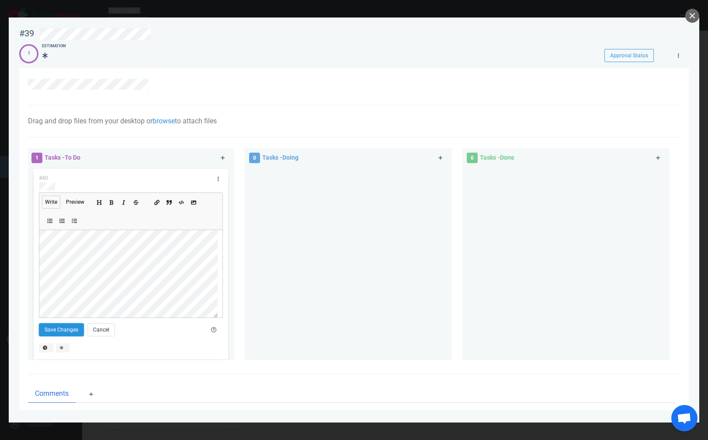
click at [60, 329] on button "Save Changes" at bounding box center [61, 329] width 45 height 13
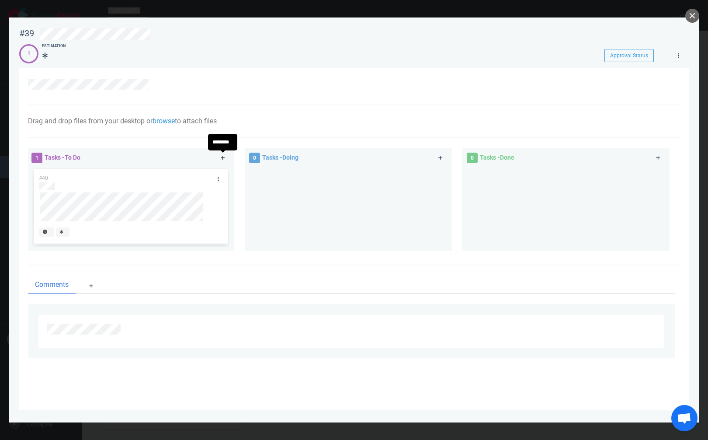
click at [223, 157] on icon at bounding box center [223, 157] width 5 height 5
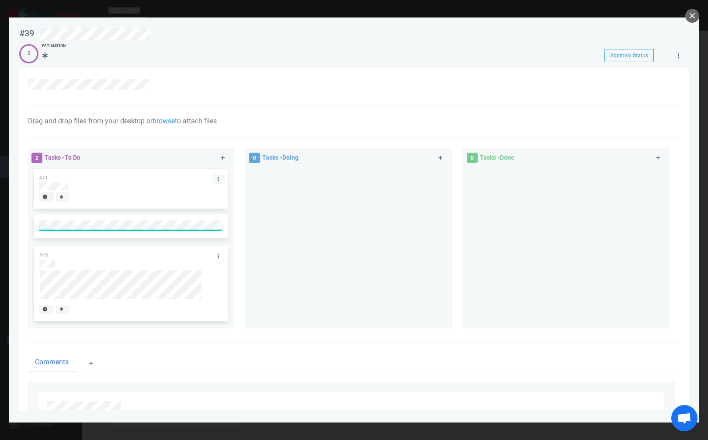
click at [219, 177] on link at bounding box center [218, 178] width 14 height 11
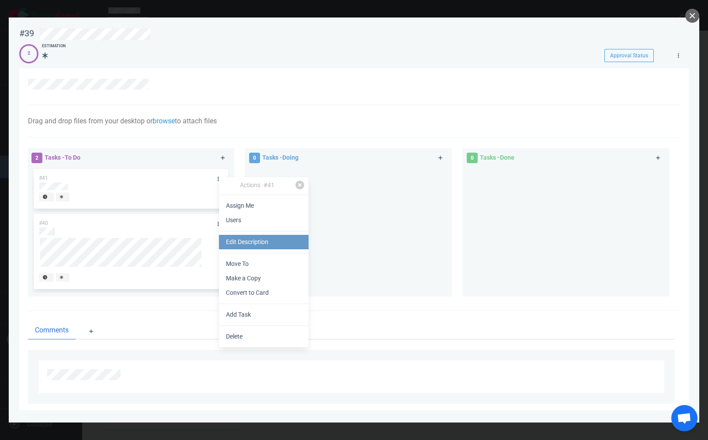
click at [251, 239] on link "Edit Description" at bounding box center [264, 242] width 90 height 14
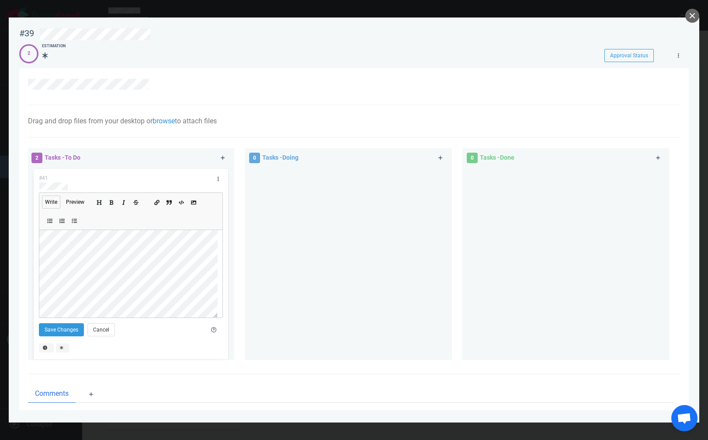
scroll to position [84, 0]
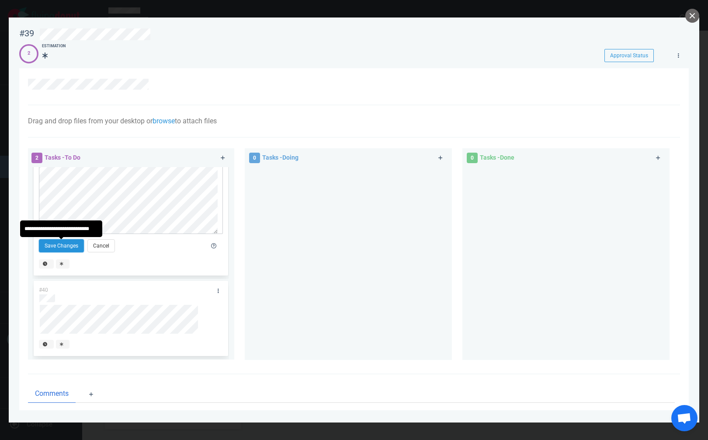
click at [59, 251] on button "Save Changes" at bounding box center [61, 245] width 45 height 13
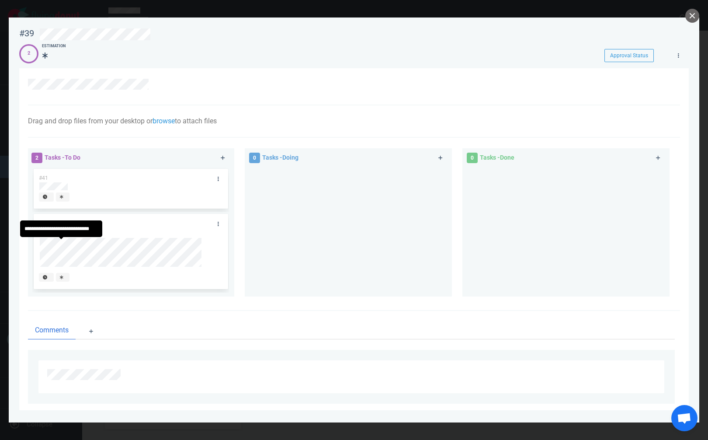
scroll to position [0, 0]
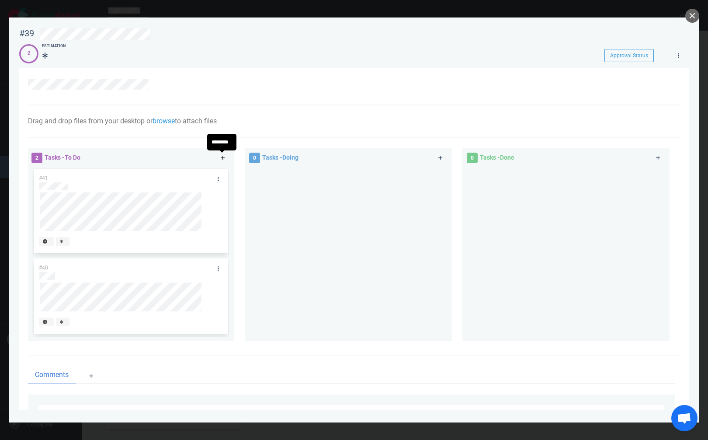
click at [222, 159] on icon at bounding box center [223, 158] width 4 height 4
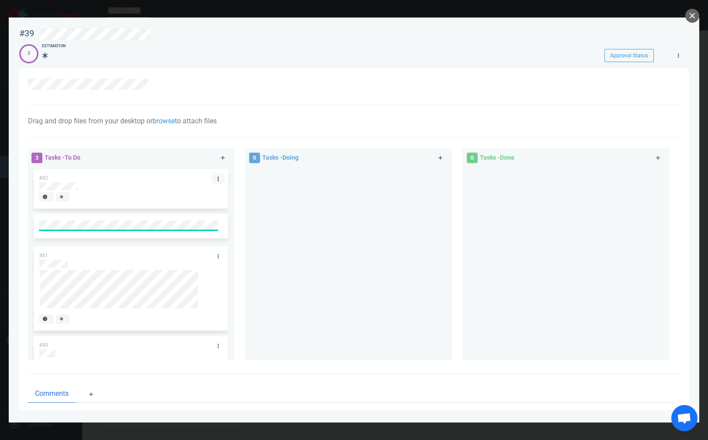
click at [218, 178] on icon at bounding box center [218, 179] width 1 height 4
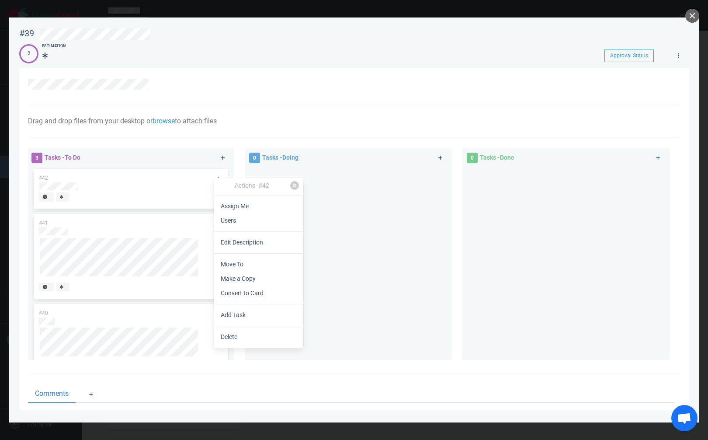
click at [263, 236] on link "Edit Description" at bounding box center [259, 242] width 90 height 14
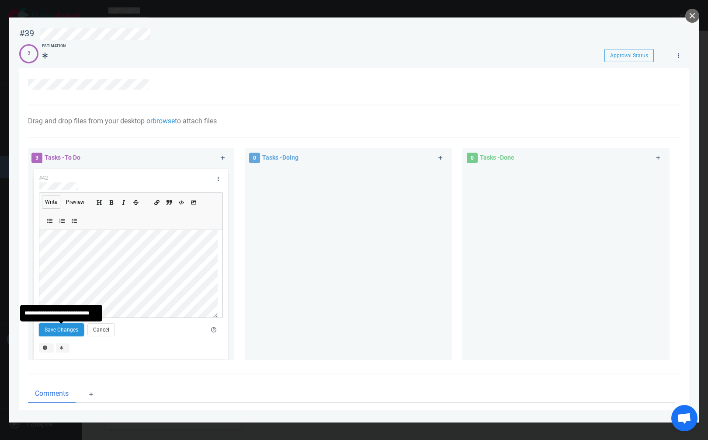
click at [59, 328] on button "Save Changes" at bounding box center [61, 329] width 45 height 13
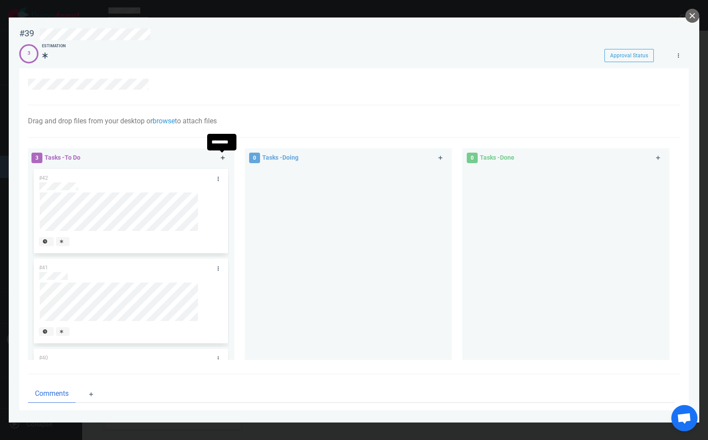
click at [222, 161] on link at bounding box center [223, 158] width 14 height 11
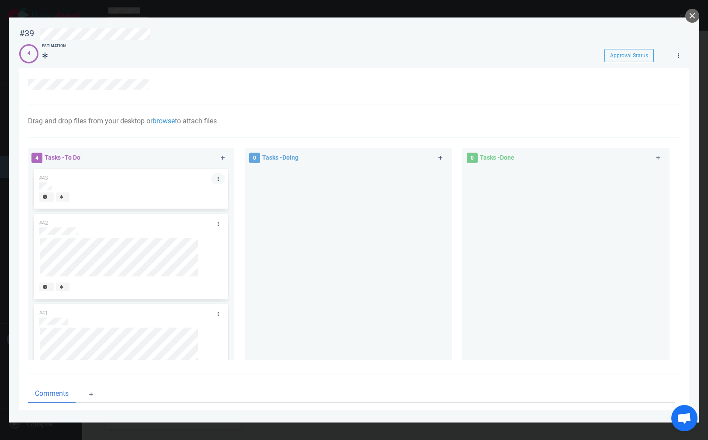
click at [214, 178] on link at bounding box center [218, 178] width 14 height 11
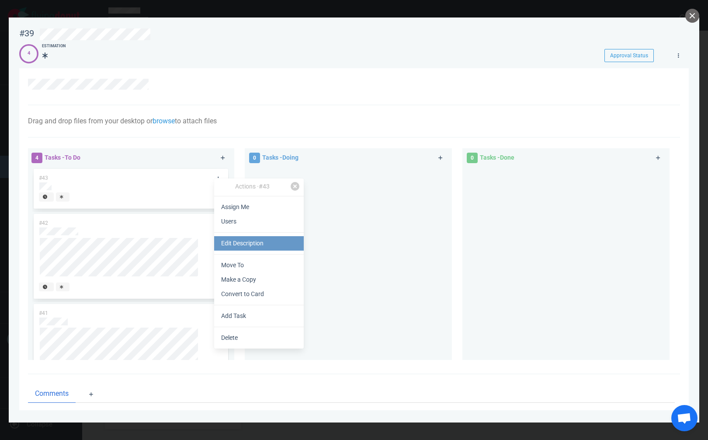
click at [247, 238] on link "Edit Description" at bounding box center [259, 243] width 90 height 14
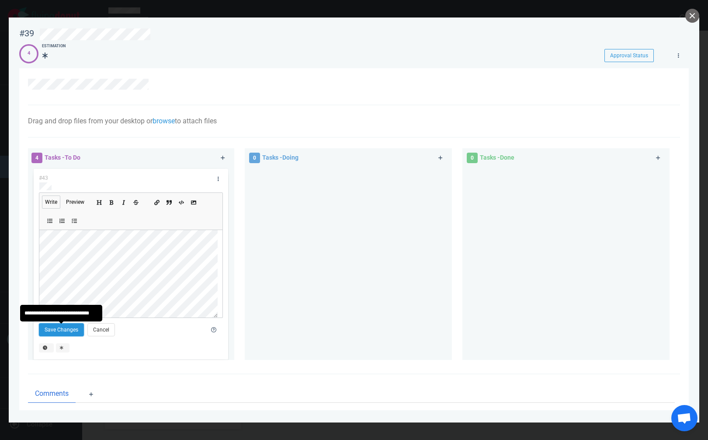
click at [59, 331] on button "Save Changes" at bounding box center [61, 329] width 45 height 13
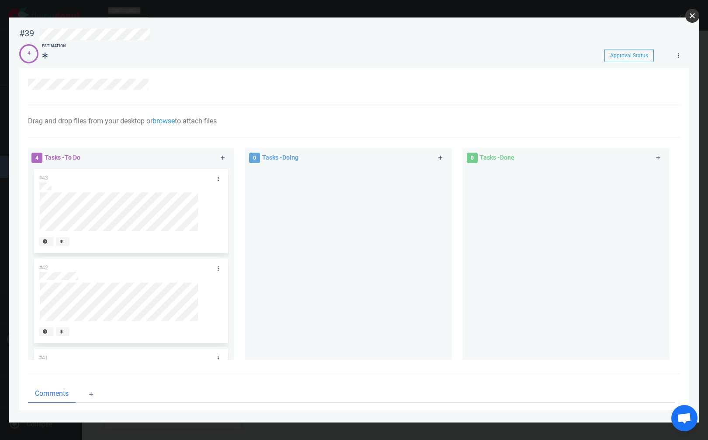
click at [694, 14] on button "close" at bounding box center [693, 16] width 14 height 14
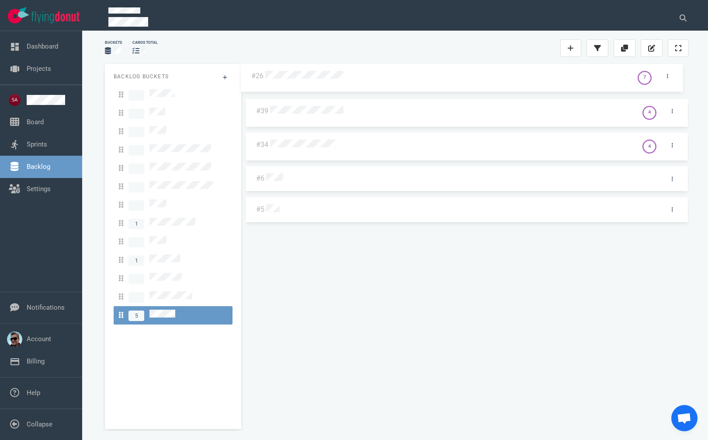
drag, startPoint x: 363, startPoint y: 144, endPoint x: 358, endPoint y: 75, distance: 68.8
click at [358, 75] on div "#39 4 #34 4 #26 7 #6 #5 #26 7" at bounding box center [467, 243] width 444 height 358
drag, startPoint x: 355, startPoint y: 141, endPoint x: 352, endPoint y: 112, distance: 29.4
click at [352, 112] on div "#26 7 #39 4 #34 4 #6 #5 #34 4" at bounding box center [467, 243] width 444 height 358
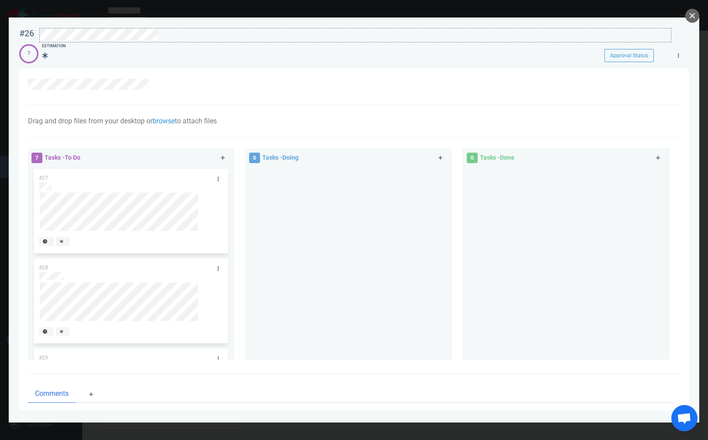
click at [184, 33] on div at bounding box center [355, 34] width 631 height 12
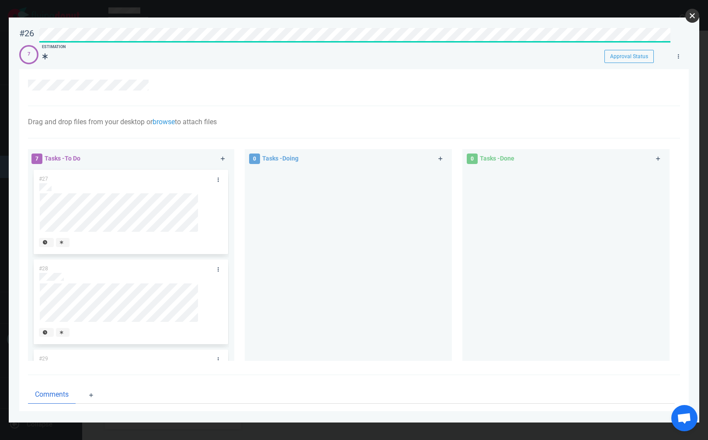
click at [691, 14] on button "close" at bounding box center [693, 16] width 14 height 14
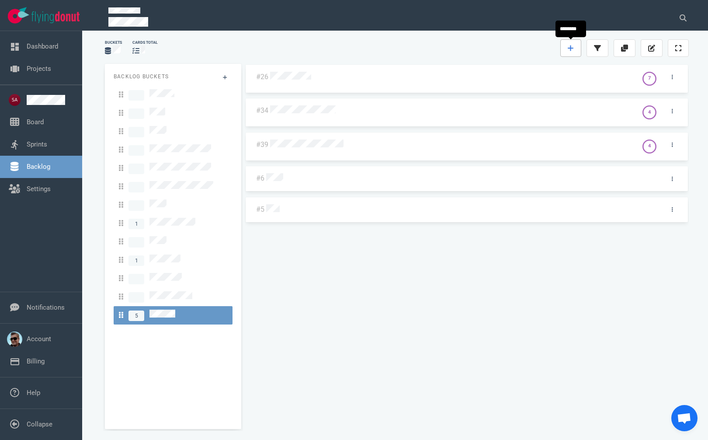
click at [574, 48] on icon at bounding box center [571, 48] width 6 height 7
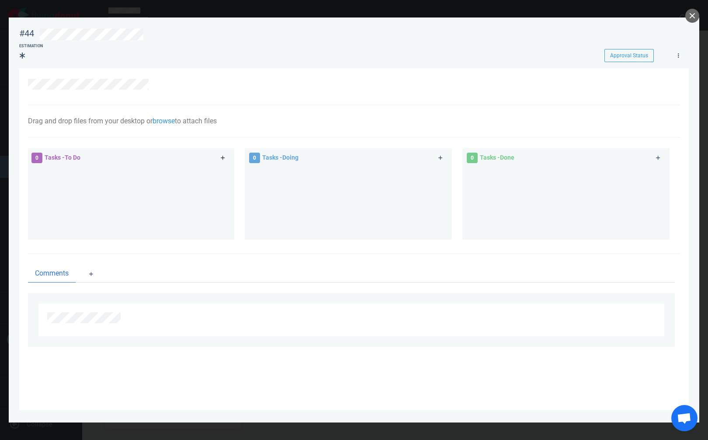
click at [225, 157] on icon at bounding box center [223, 157] width 5 height 5
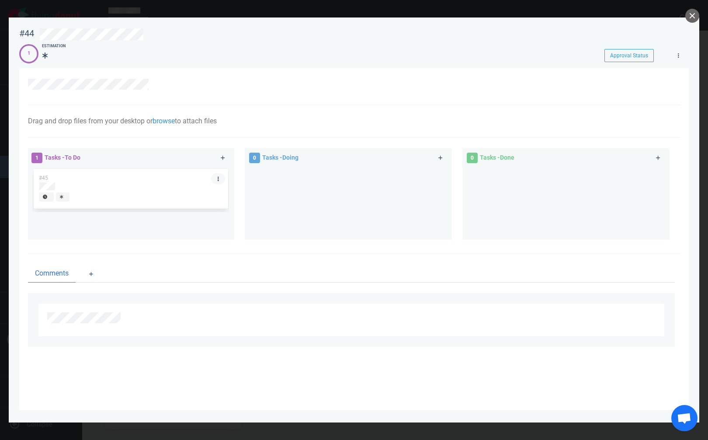
click at [218, 178] on icon at bounding box center [218, 179] width 1 height 4
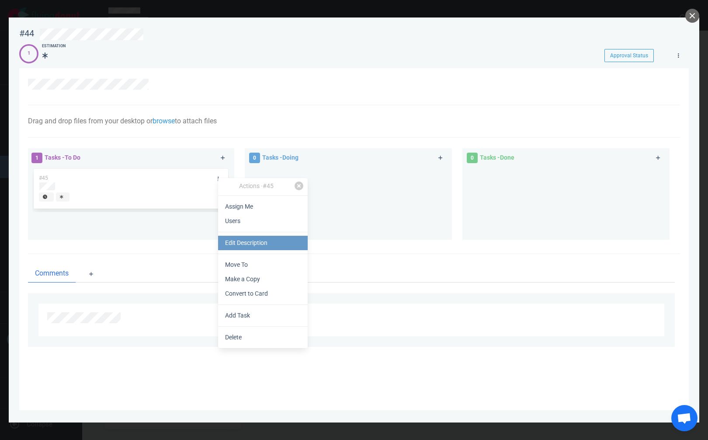
click at [245, 241] on link "Edit Description" at bounding box center [263, 243] width 90 height 14
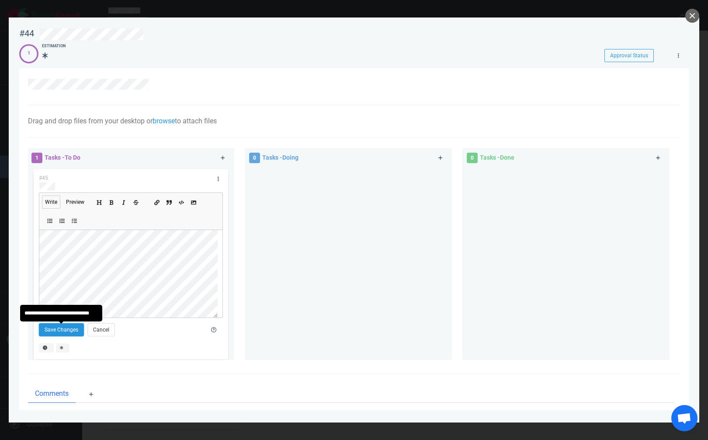
click at [56, 329] on button "Save Changes" at bounding box center [61, 329] width 45 height 13
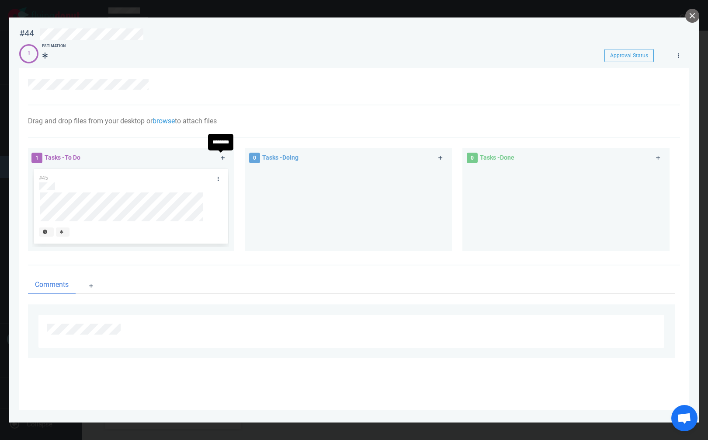
drag, startPoint x: 224, startPoint y: 156, endPoint x: 216, endPoint y: 162, distance: 10.3
click at [224, 156] on icon at bounding box center [223, 157] width 5 height 5
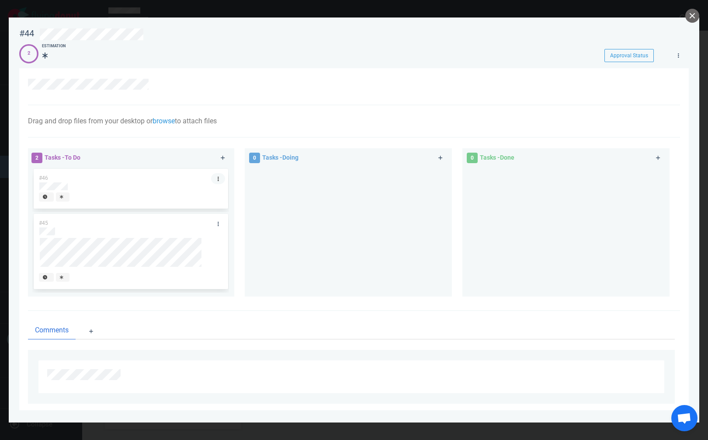
click at [217, 176] on link at bounding box center [218, 178] width 14 height 11
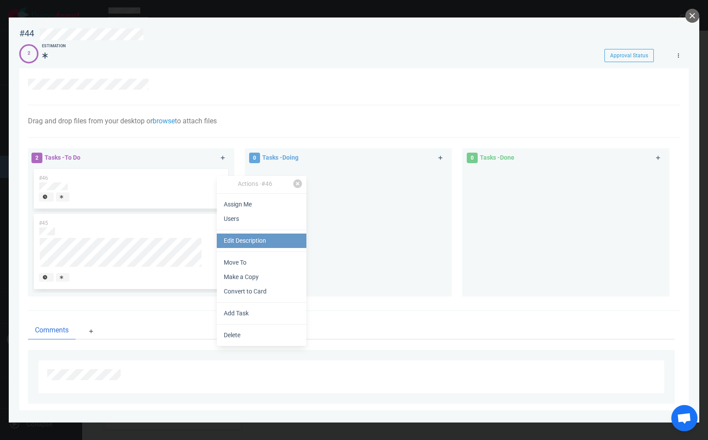
click at [252, 244] on link "Edit Description" at bounding box center [262, 240] width 90 height 14
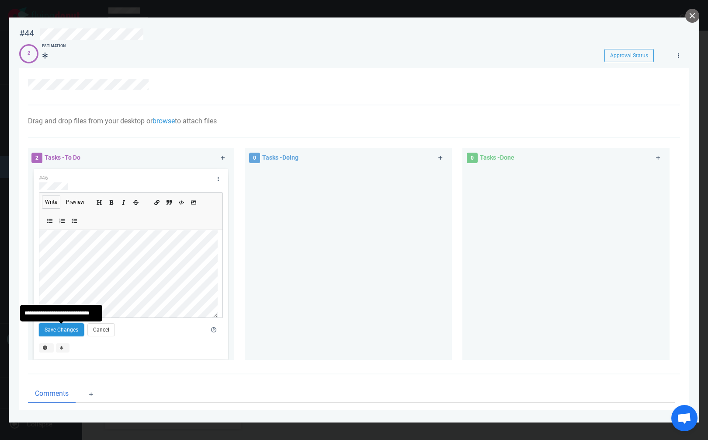
click at [73, 332] on button "Save Changes" at bounding box center [61, 329] width 45 height 13
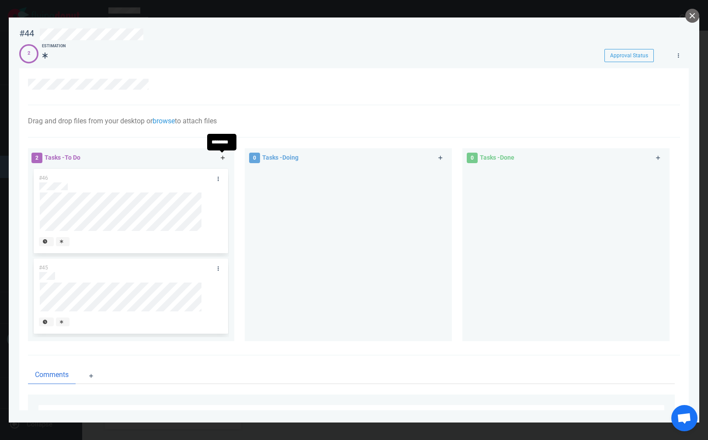
click at [223, 160] on icon at bounding box center [223, 157] width 5 height 5
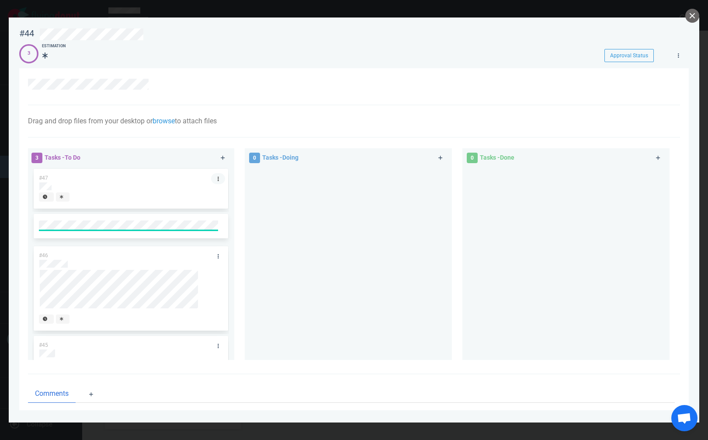
click at [215, 180] on link at bounding box center [218, 178] width 14 height 11
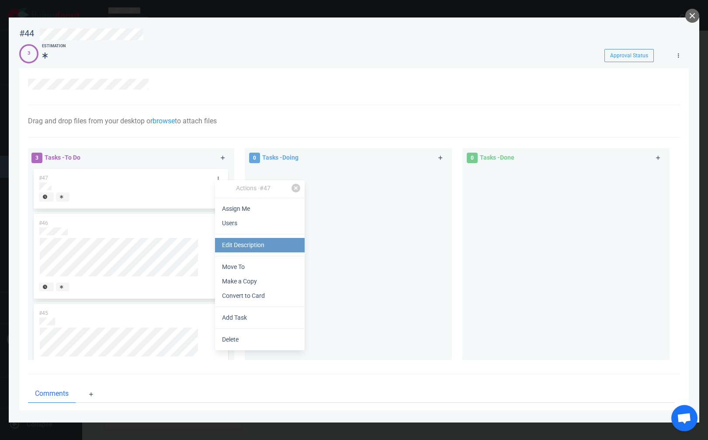
click at [254, 244] on link "Edit Description" at bounding box center [260, 245] width 90 height 14
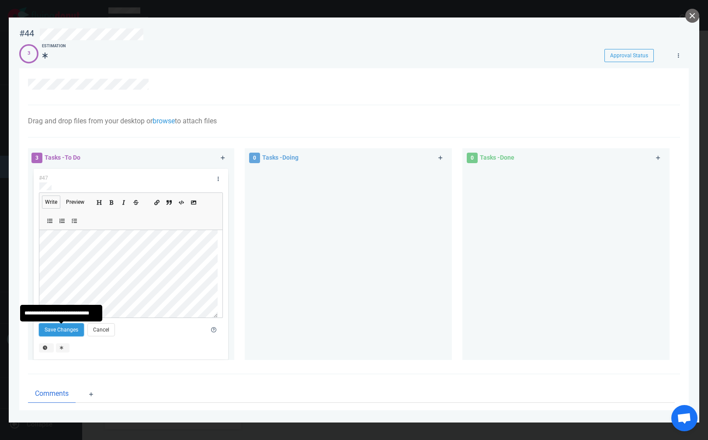
click at [66, 328] on button "Save Changes" at bounding box center [61, 329] width 45 height 13
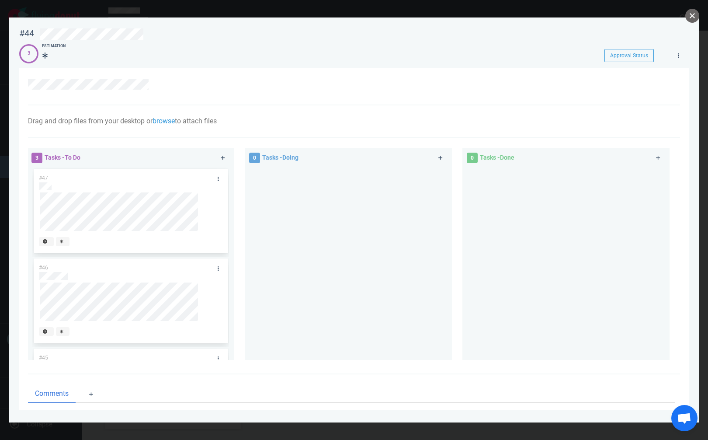
drag, startPoint x: 694, startPoint y: 16, endPoint x: 607, endPoint y: 40, distance: 90.1
click at [694, 16] on button "close" at bounding box center [693, 16] width 14 height 14
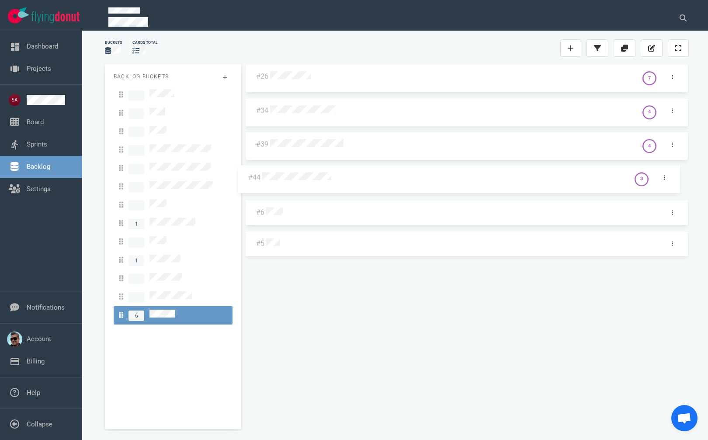
drag, startPoint x: 409, startPoint y: 79, endPoint x: 400, endPoint y: 178, distance: 98.8
click at [400, 178] on div "#44 3 #26 7 #34 4 #39 4 #6 #5 #44 3" at bounding box center [467, 243] width 444 height 358
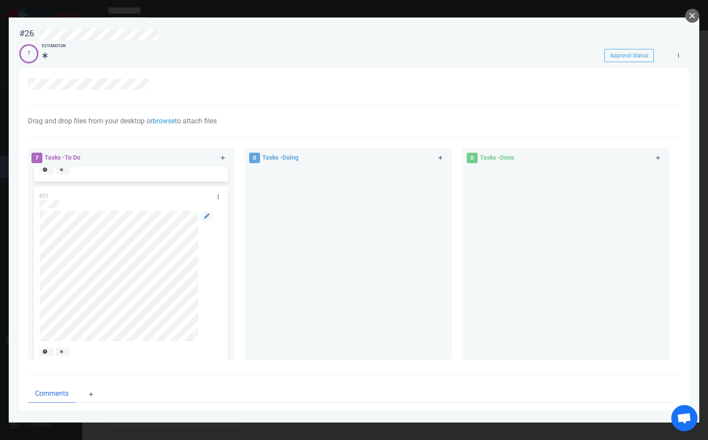
scroll to position [734, 0]
click at [691, 17] on button "close" at bounding box center [693, 16] width 14 height 14
click at [692, 18] on button "close" at bounding box center [693, 16] width 14 height 14
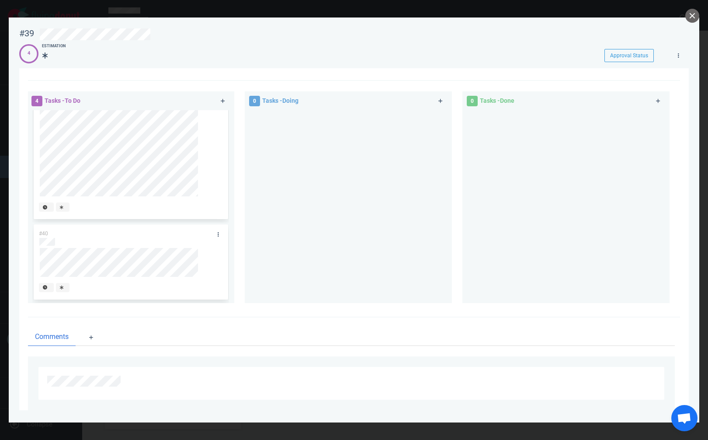
scroll to position [76, 0]
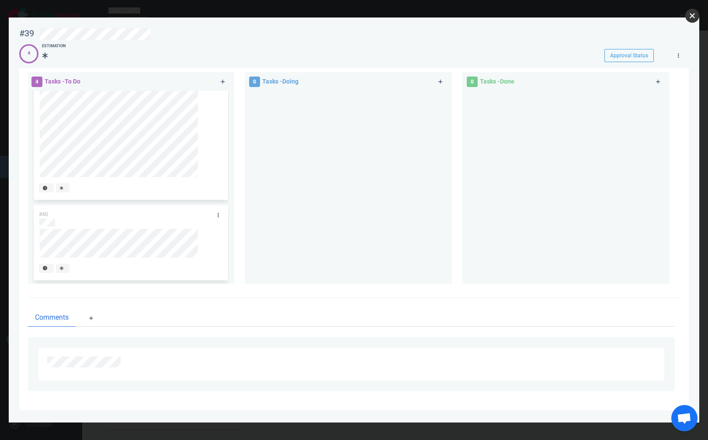
click at [690, 12] on button "close" at bounding box center [693, 16] width 14 height 14
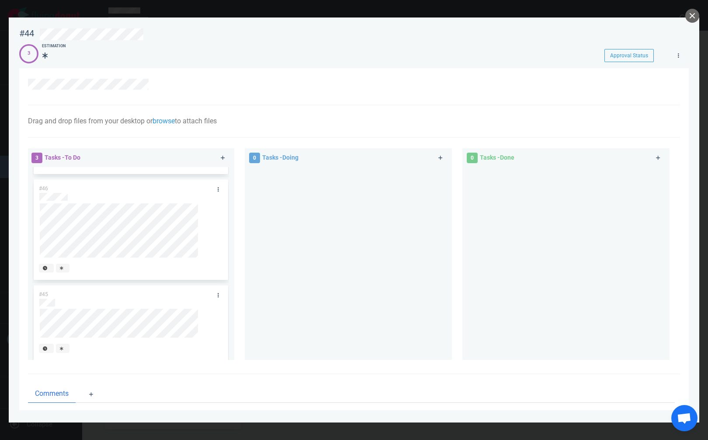
scroll to position [92, 0]
click at [694, 15] on button "close" at bounding box center [693, 16] width 14 height 14
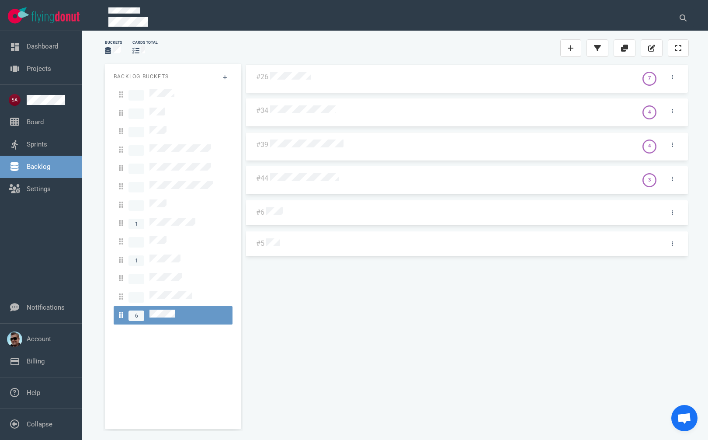
click at [427, 266] on div "#26 7 #34 4 #39 4 #44 3 #6 #5" at bounding box center [467, 243] width 444 height 358
drag, startPoint x: 428, startPoint y: 242, endPoint x: 413, endPoint y: 258, distance: 22.0
click at [426, 242] on div "#26 7 #34 4 #39 4 #44 3 #6 #5 #5" at bounding box center [467, 243] width 444 height 358
click at [388, 289] on div "#26 7 #34 4 #39 4 #44 3 #6 #5" at bounding box center [467, 243] width 444 height 358
